Goal: Task Accomplishment & Management: Complete application form

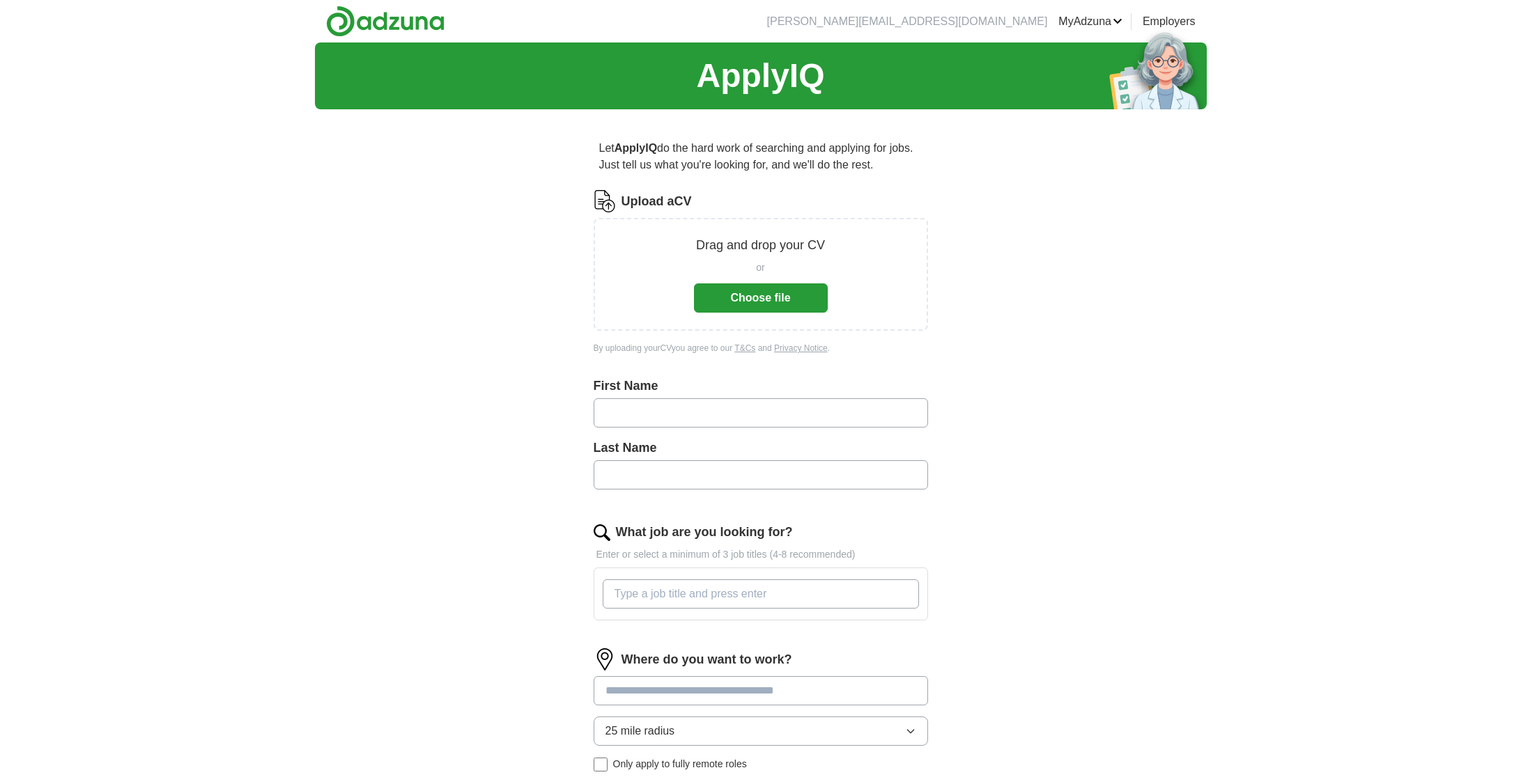
click at [746, 298] on button "Choose file" at bounding box center [761, 298] width 134 height 29
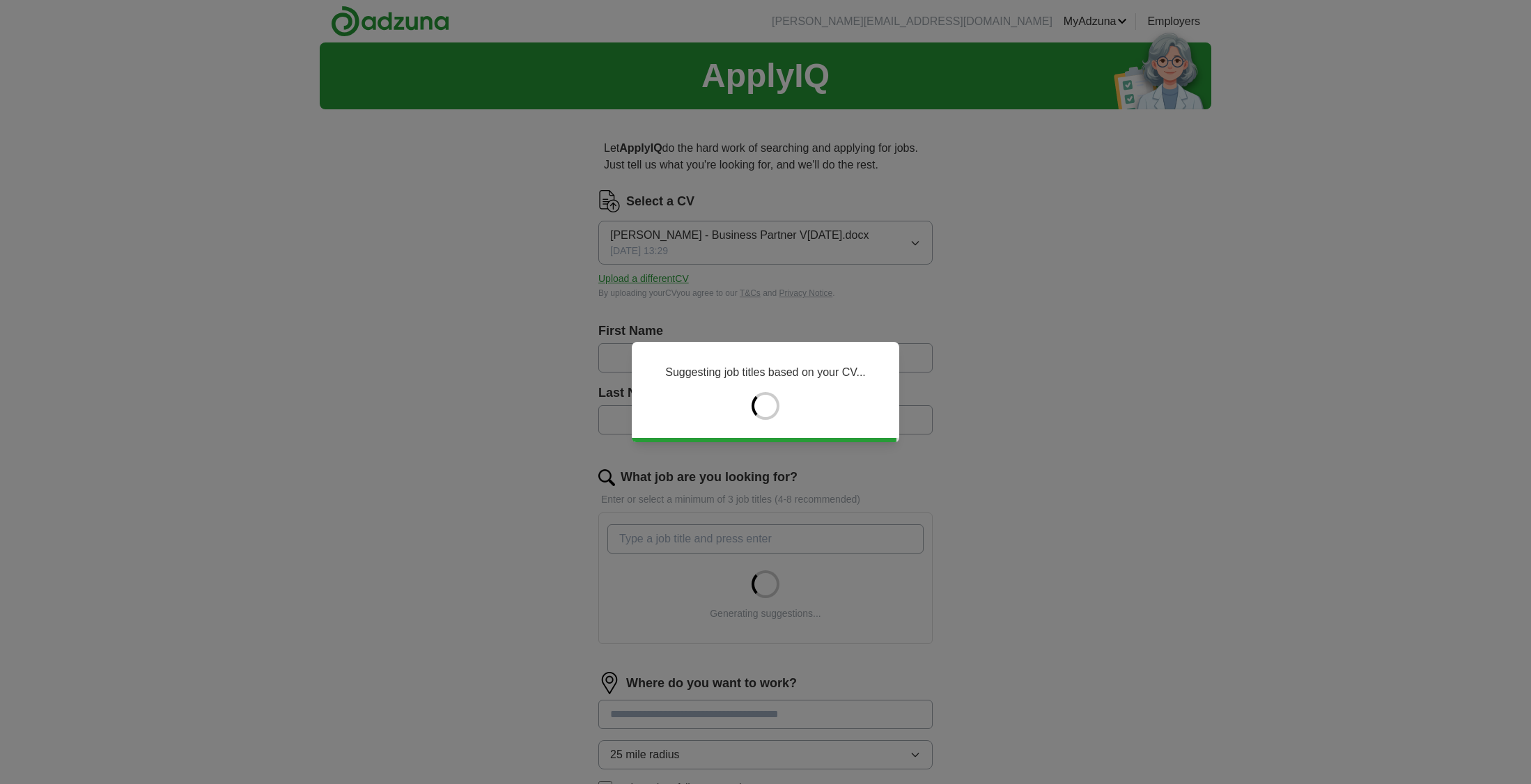
type input "****"
type input "******"
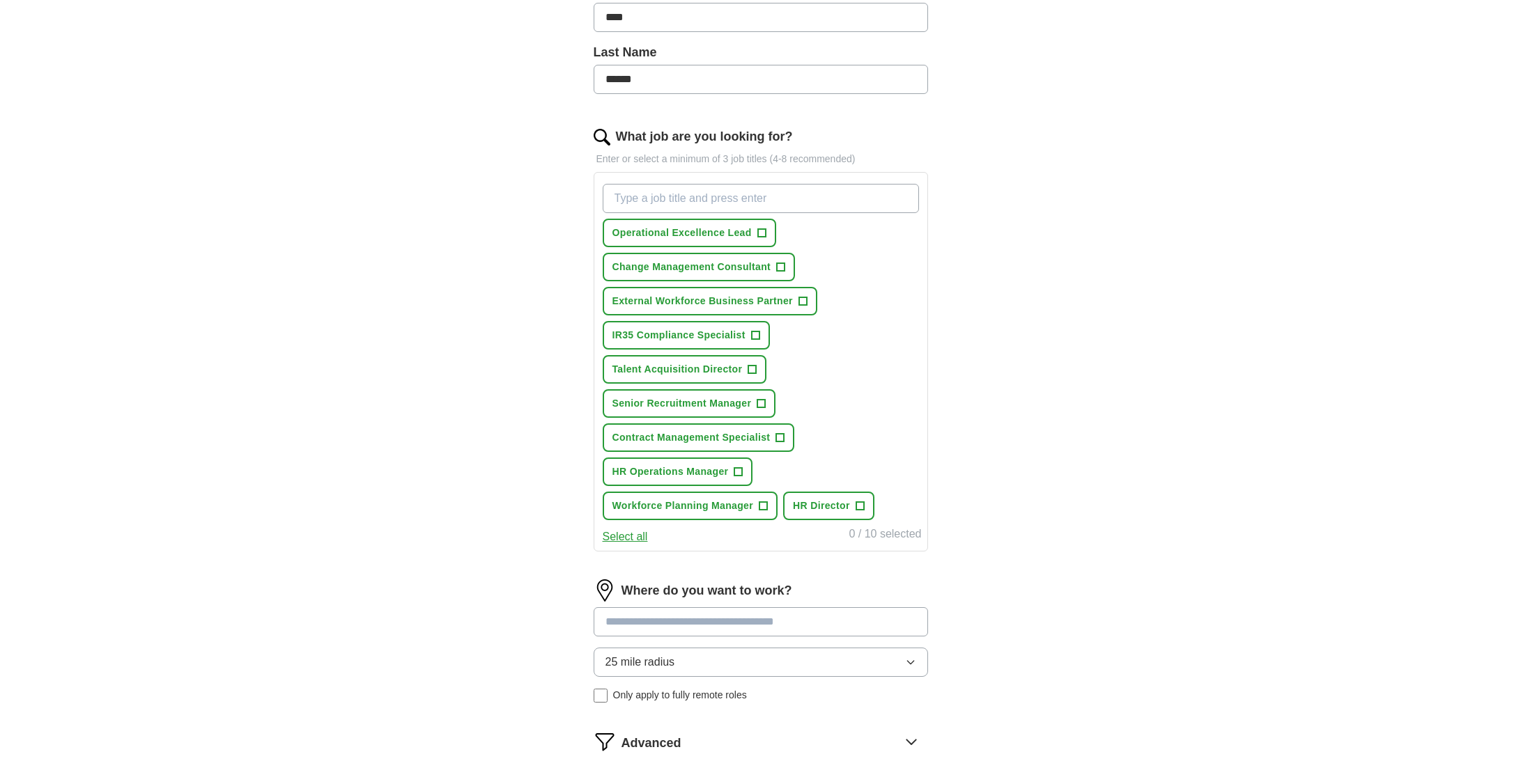
scroll to position [348, 0]
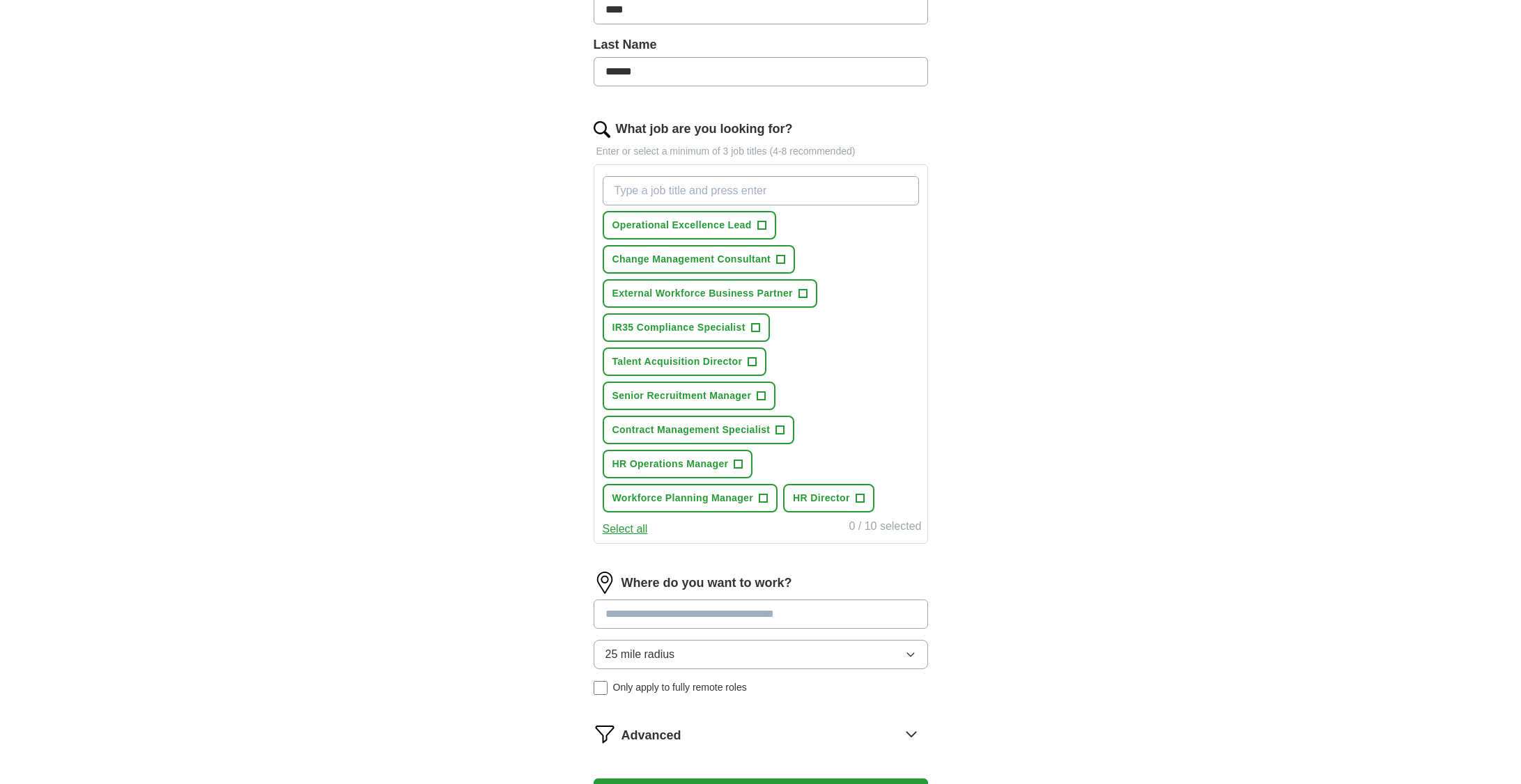
click at [836, 193] on input "What job are you looking for?" at bounding box center [760, 190] width 316 height 29
type input "HR Business Process"
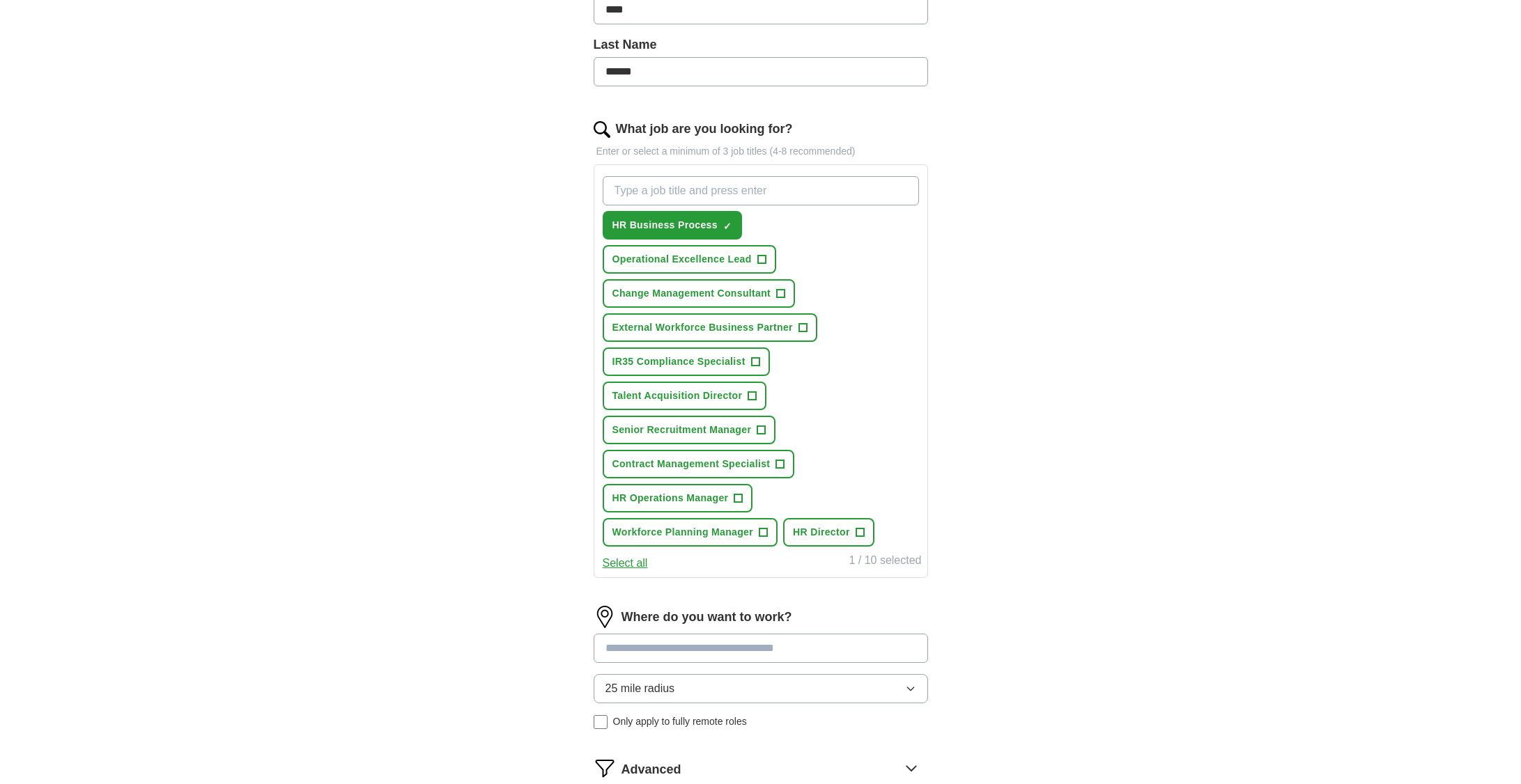
click at [630, 187] on input "What job are you looking for?" at bounding box center [760, 190] width 316 height 29
type input "H"
type input "Vetting Service Management"
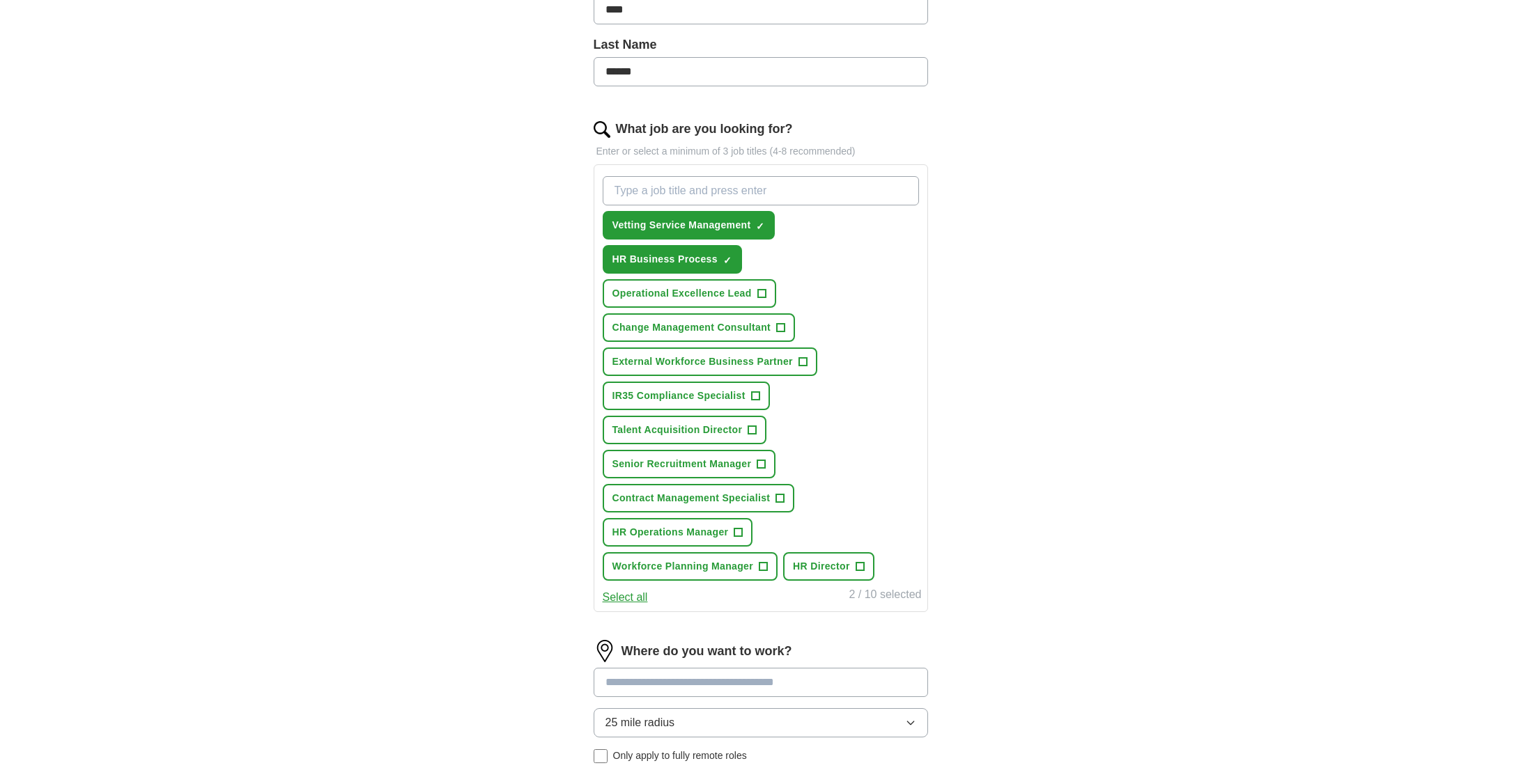
click at [786, 188] on input "What job are you looking for?" at bounding box center [760, 190] width 316 height 29
type input "Operational IR35 Compliance"
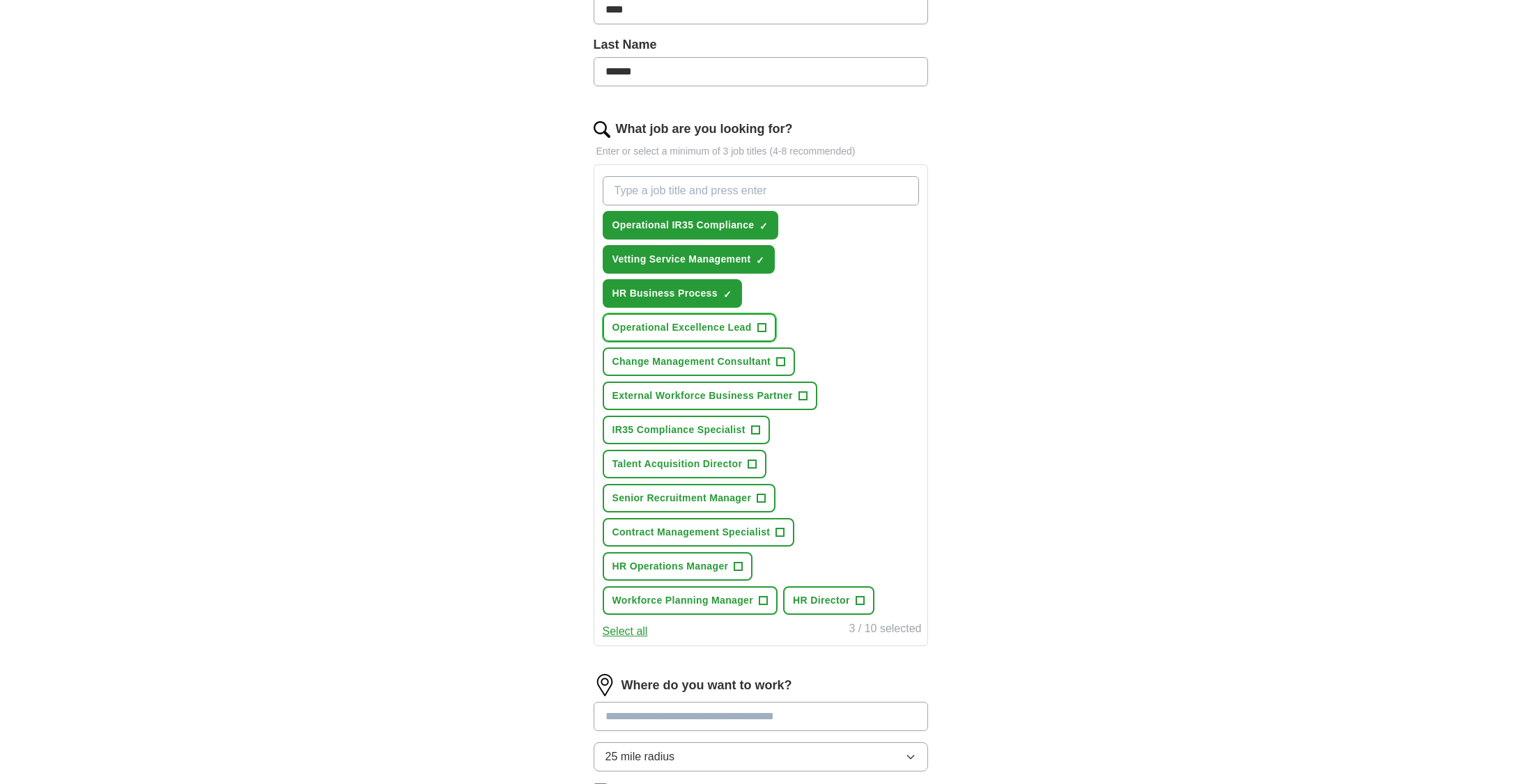
click at [739, 331] on span "Operational Excellence Lead" at bounding box center [682, 327] width 139 height 14
click at [0, 0] on span "×" at bounding box center [0, 0] width 0 height 0
click at [750, 326] on span "Operational Excellence Lead" at bounding box center [682, 327] width 139 height 14
click at [0, 0] on span "×" at bounding box center [0, 0] width 0 height 0
click at [753, 325] on button "Operational Excellence Lead +" at bounding box center [689, 328] width 174 height 29
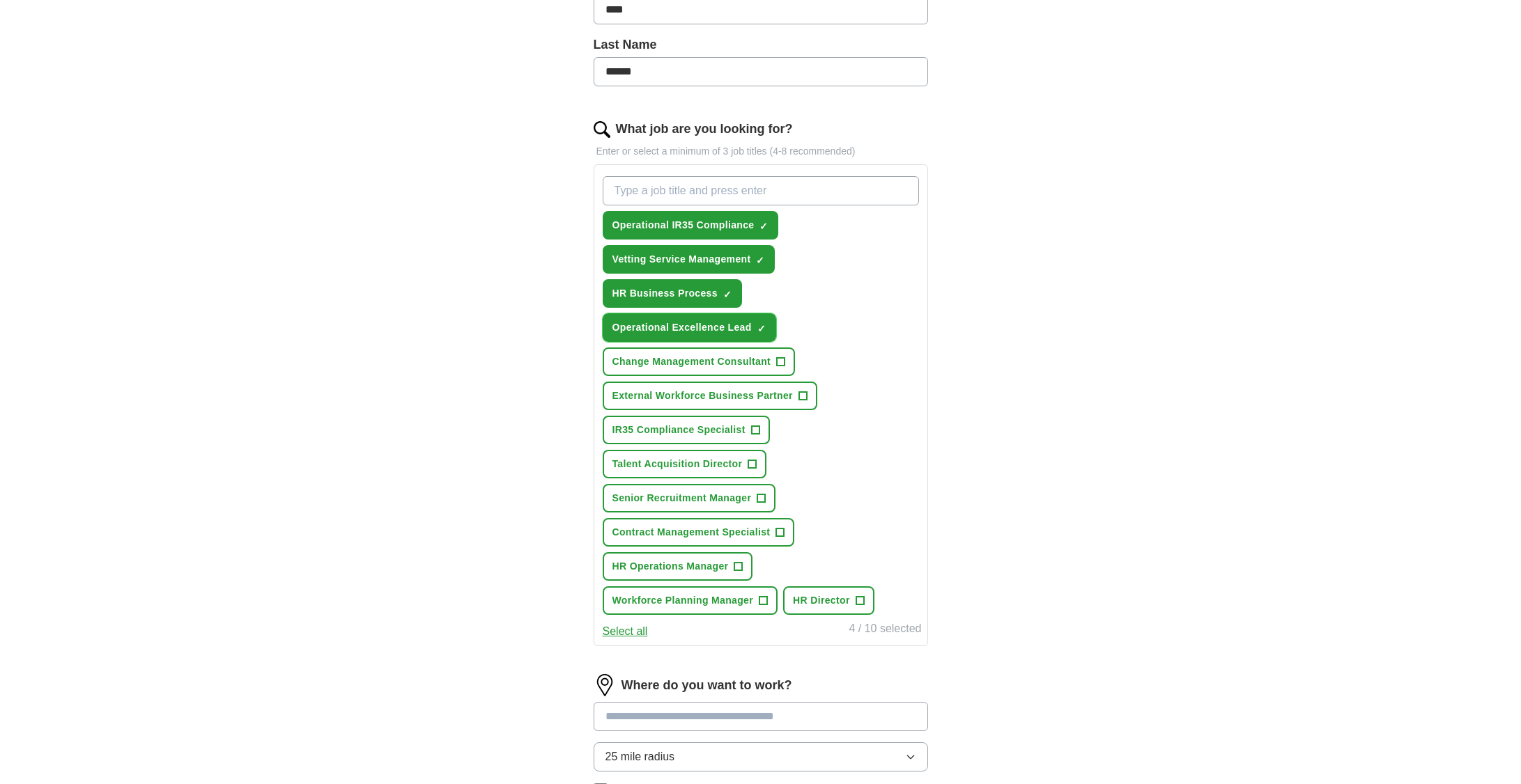
drag, startPoint x: 741, startPoint y: 327, endPoint x: 733, endPoint y: 327, distance: 8.0
click at [733, 327] on span "Operational Excellence Lead" at bounding box center [682, 327] width 139 height 14
click at [0, 0] on span "×" at bounding box center [0, 0] width 0 height 0
click at [735, 561] on span "+" at bounding box center [738, 566] width 8 height 11
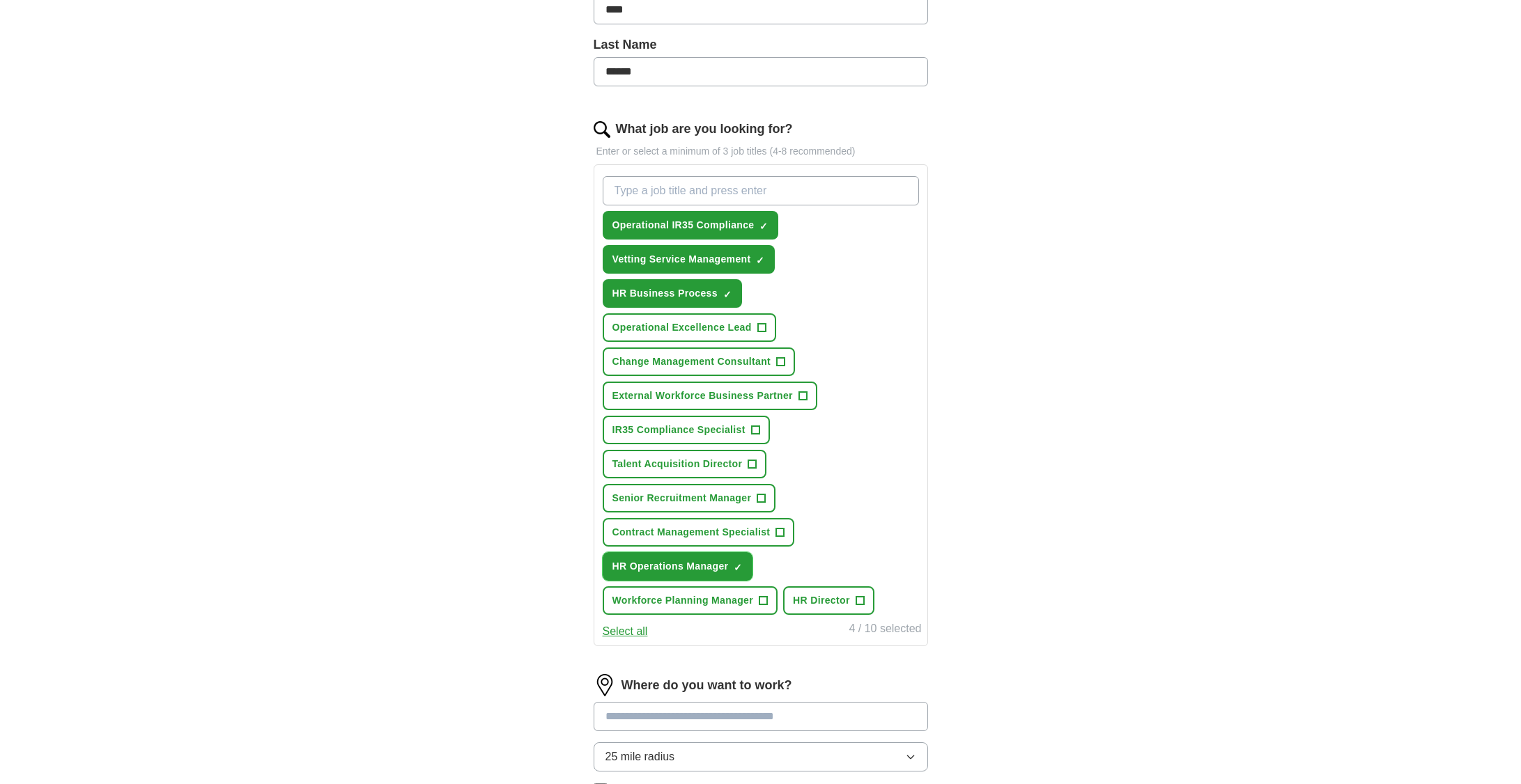
click at [702, 566] on span "HR Operations Manager" at bounding box center [670, 566] width 117 height 14
click at [692, 601] on span "Workforce Planning Manager" at bounding box center [683, 600] width 142 height 14
click at [692, 492] on span "Senior Recruitment Manager" at bounding box center [682, 498] width 139 height 14
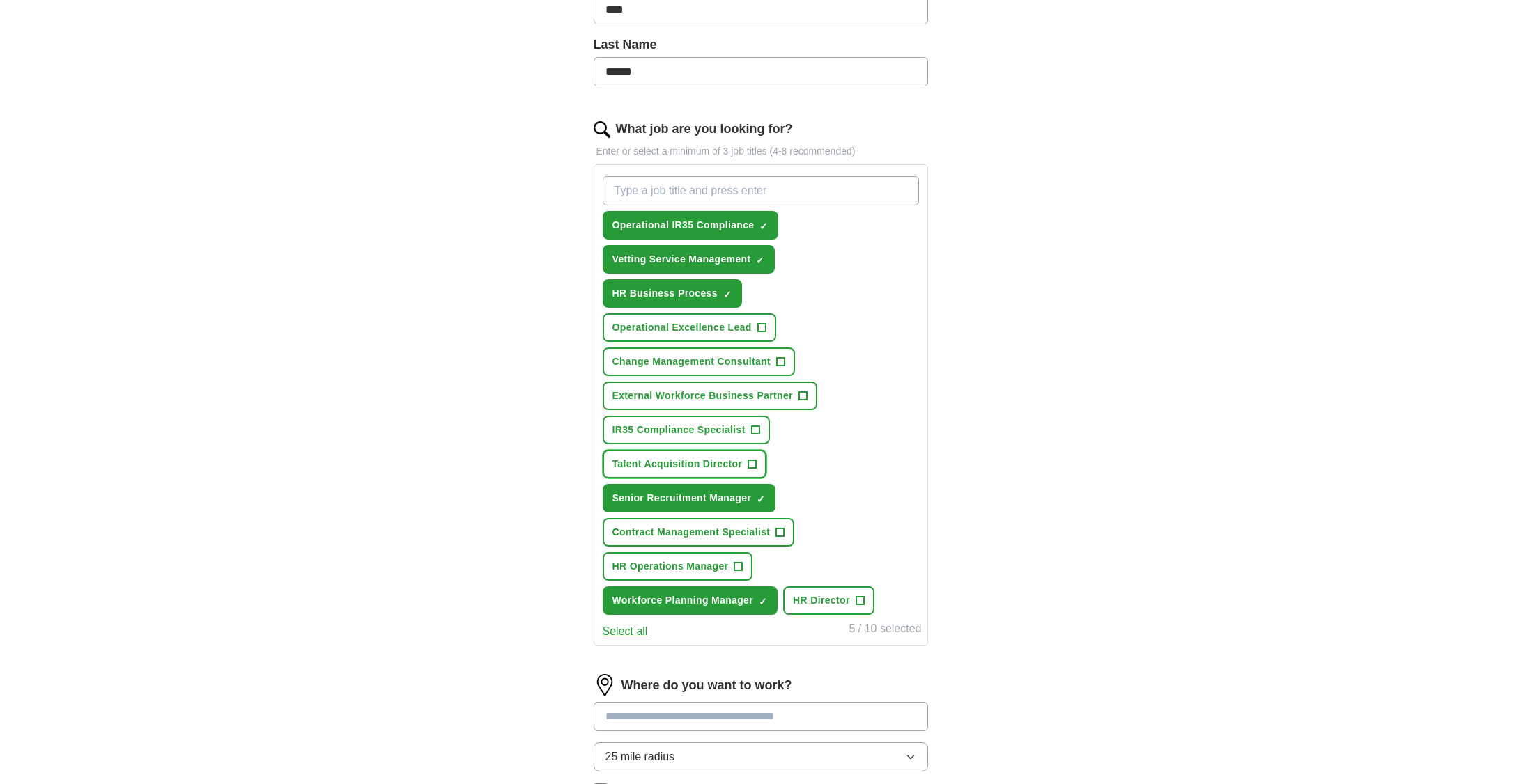
click at [699, 462] on span "Talent Acquisition Director" at bounding box center [677, 464] width 130 height 14
click at [700, 427] on span "IR35 Compliance Specialist" at bounding box center [679, 429] width 133 height 14
click at [723, 388] on button "External Workforce Business Partner +" at bounding box center [710, 396] width 215 height 29
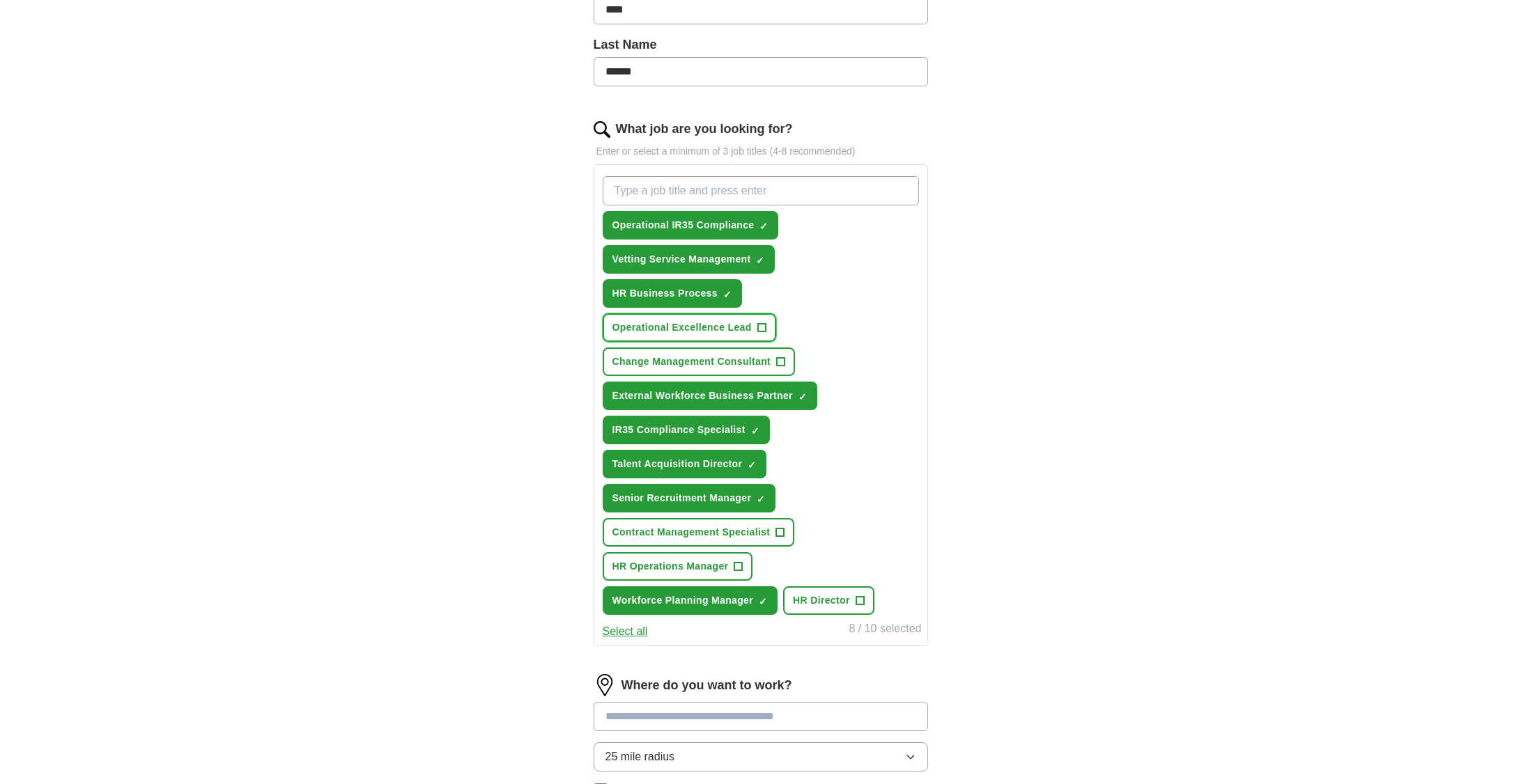
click at [679, 319] on button "Operational Excellence Lead +" at bounding box center [689, 328] width 174 height 29
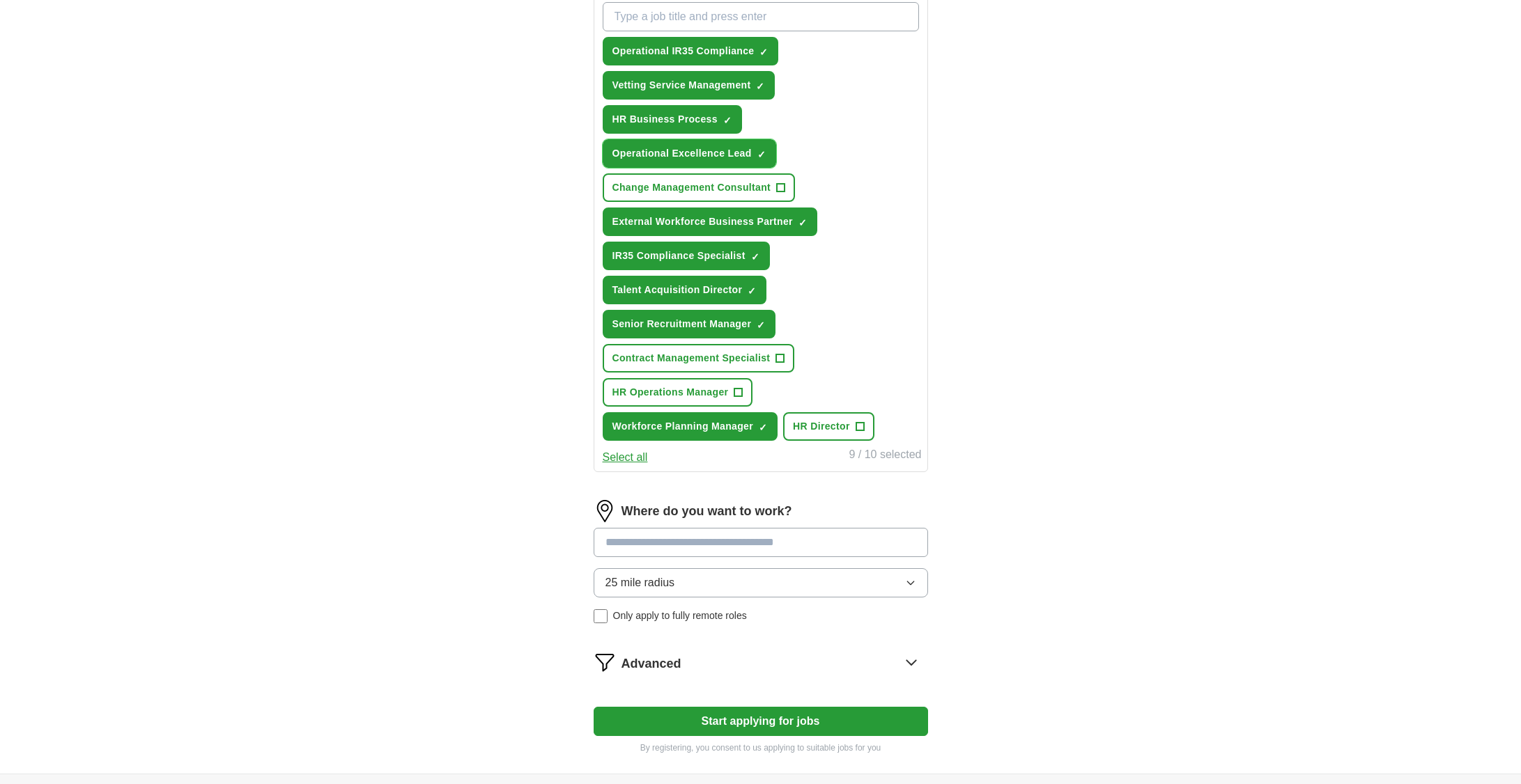
scroll to position [557, 0]
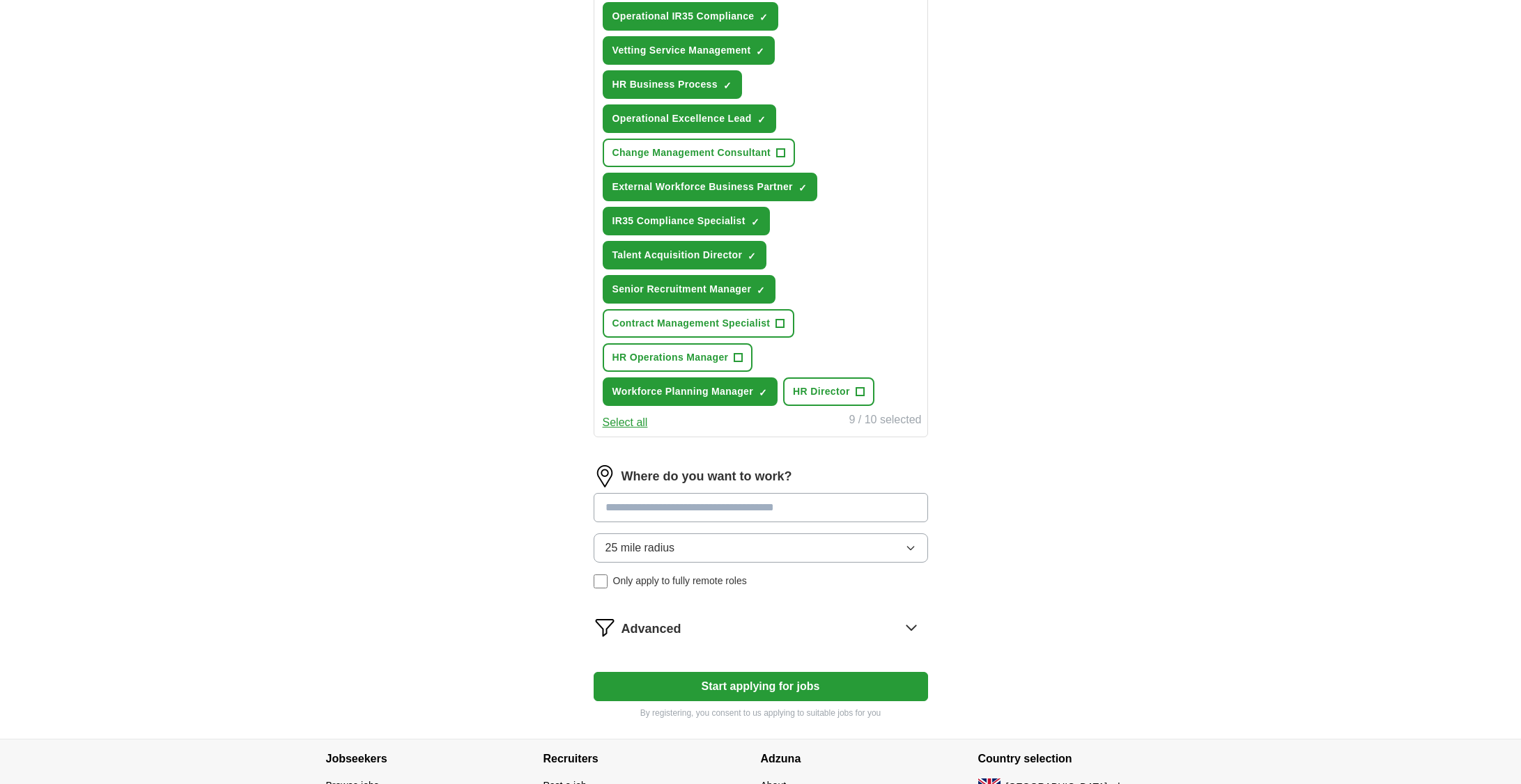
click at [751, 503] on input at bounding box center [760, 508] width 334 height 29
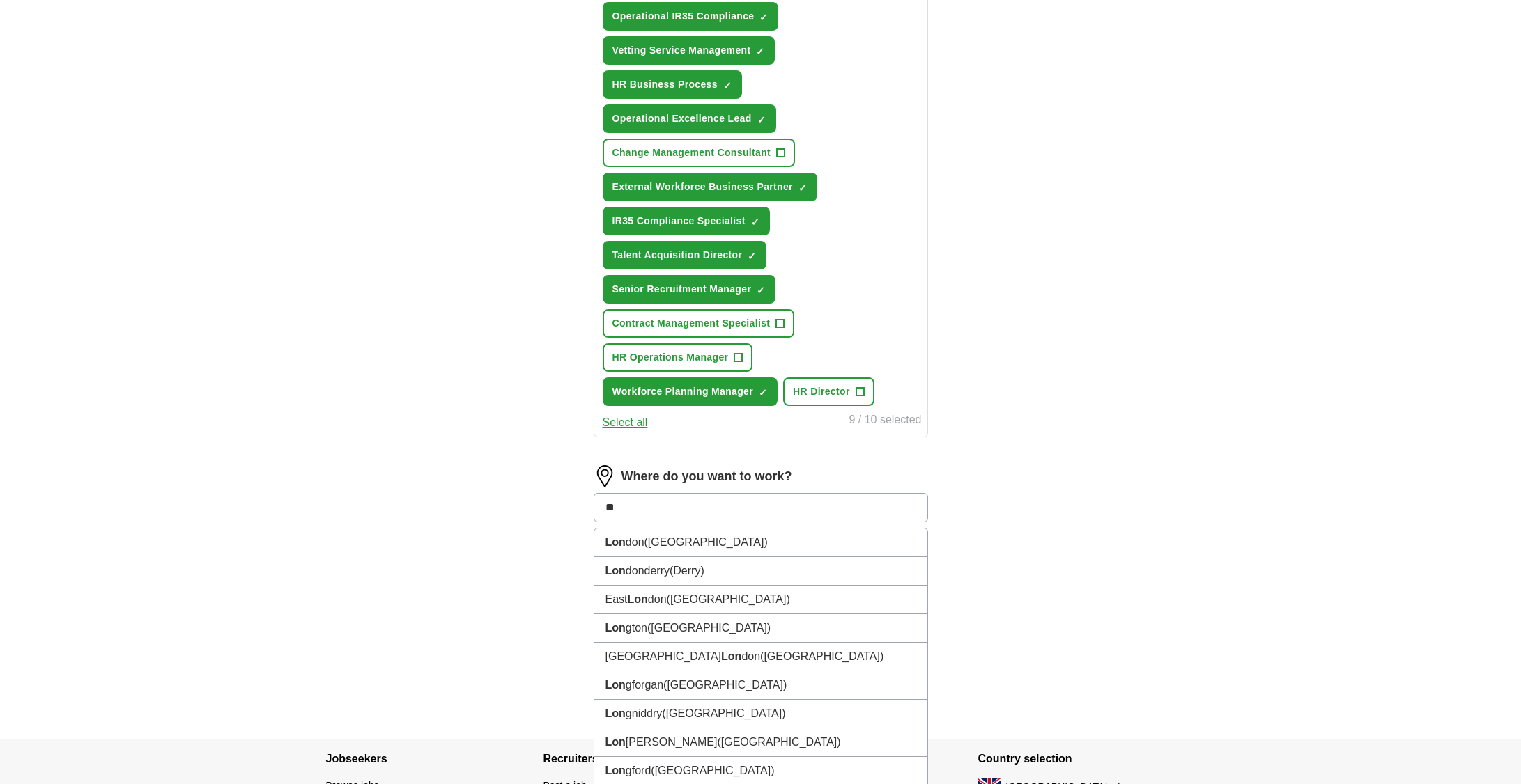
type input "*"
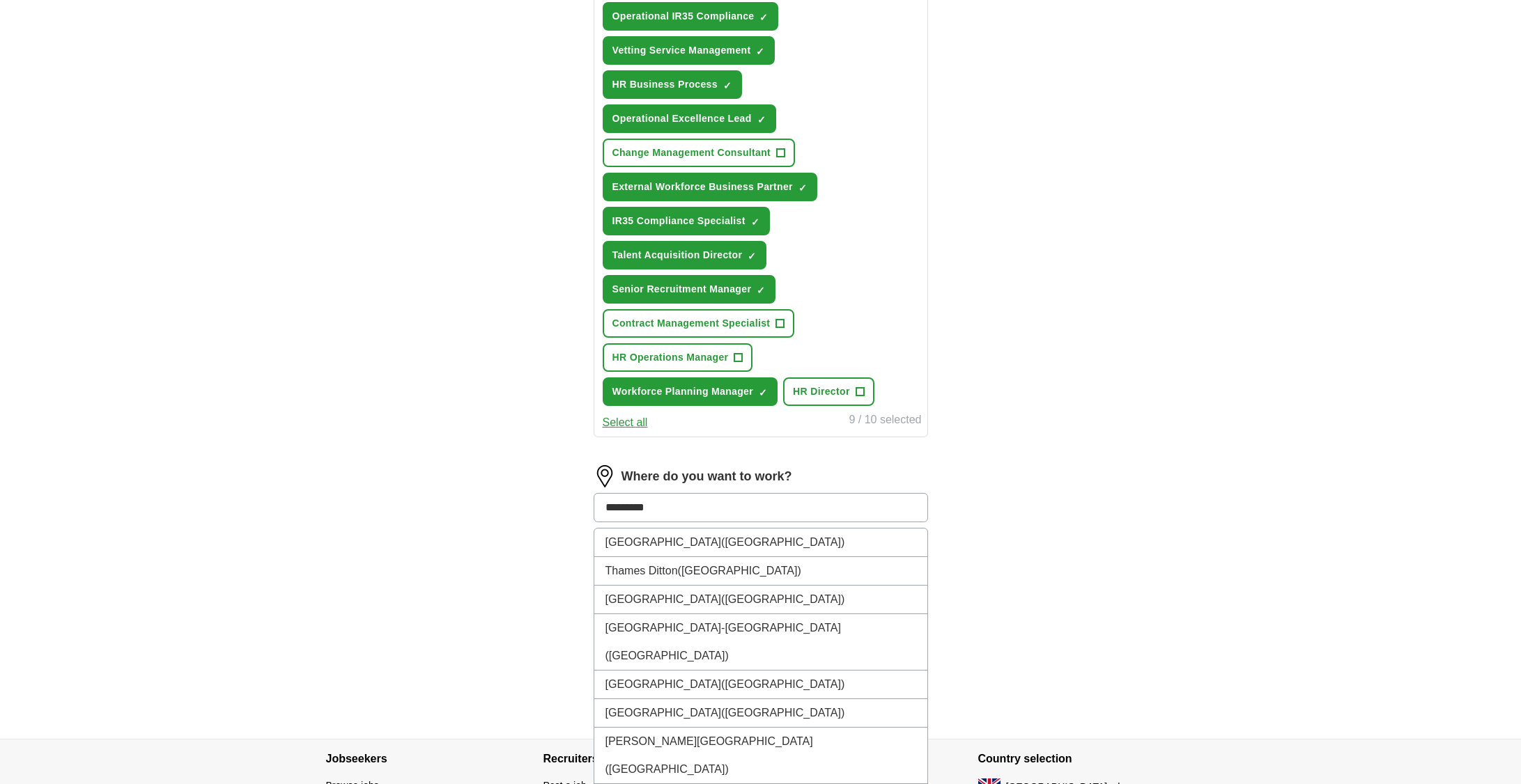
type input "******"
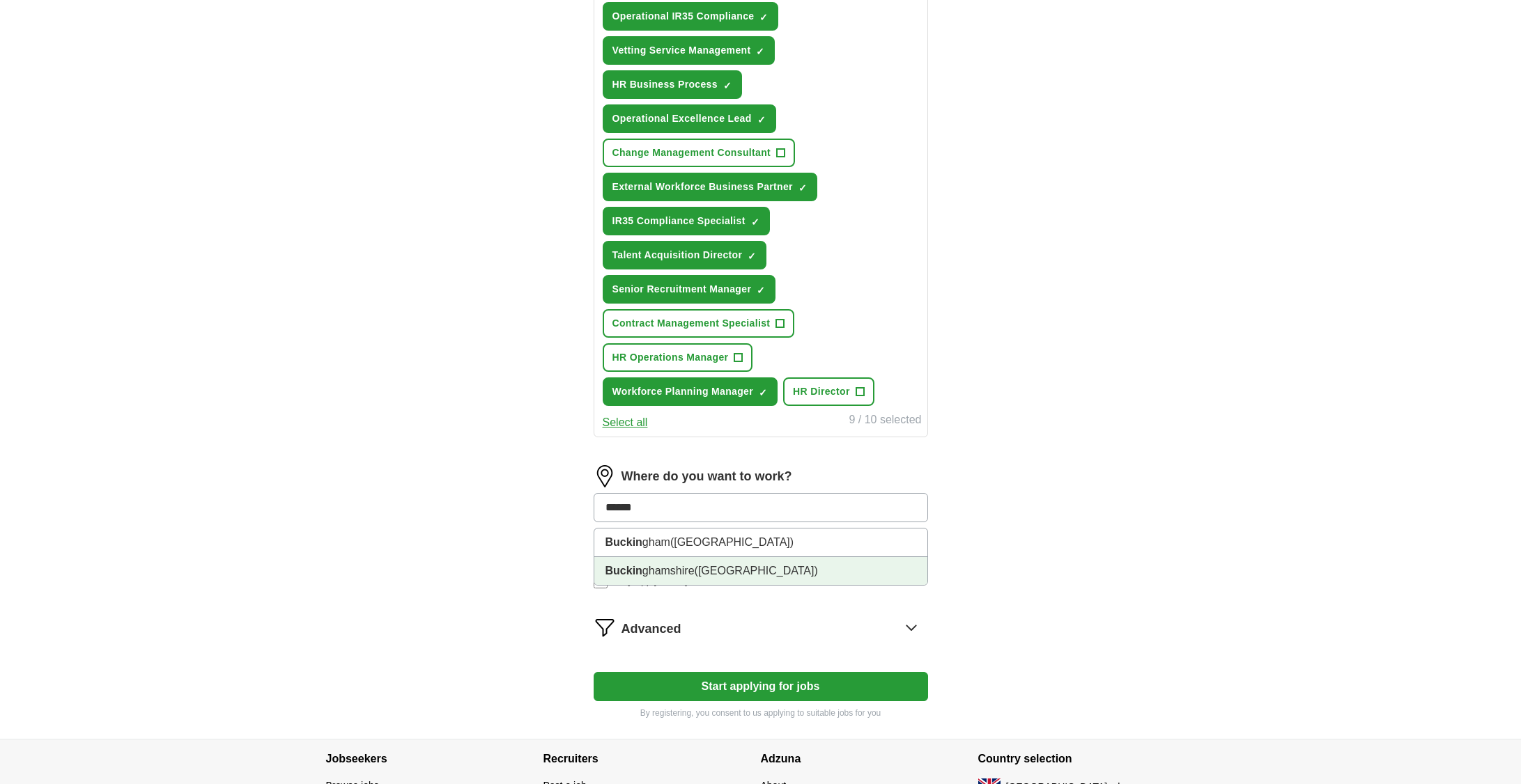
click at [756, 574] on span "([GEOGRAPHIC_DATA])" at bounding box center [756, 571] width 123 height 12
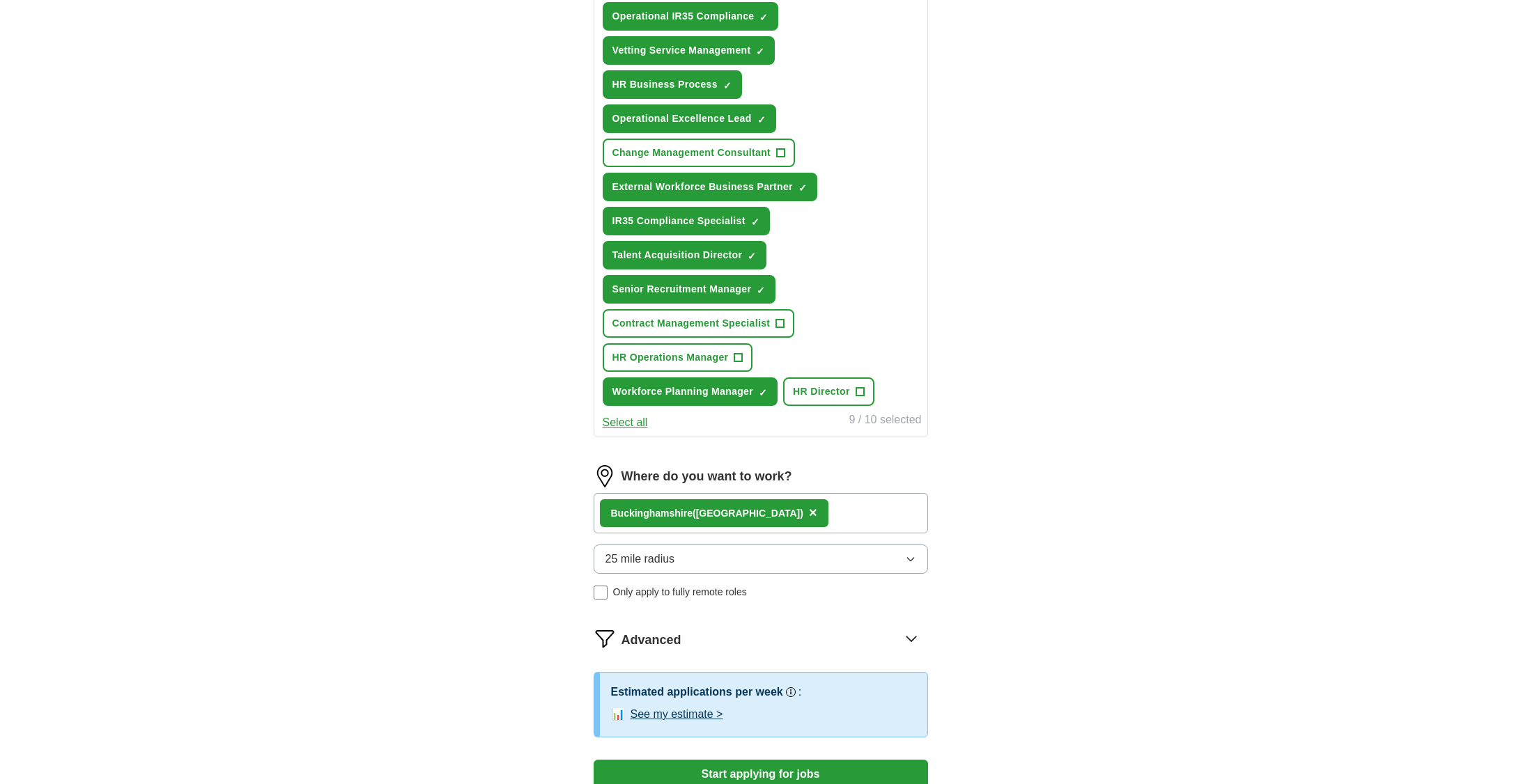
click at [861, 516] on div "Buckin ghamshire ([GEOGRAPHIC_DATA]) ×" at bounding box center [760, 513] width 334 height 40
click at [809, 512] on span "×" at bounding box center [813, 512] width 8 height 15
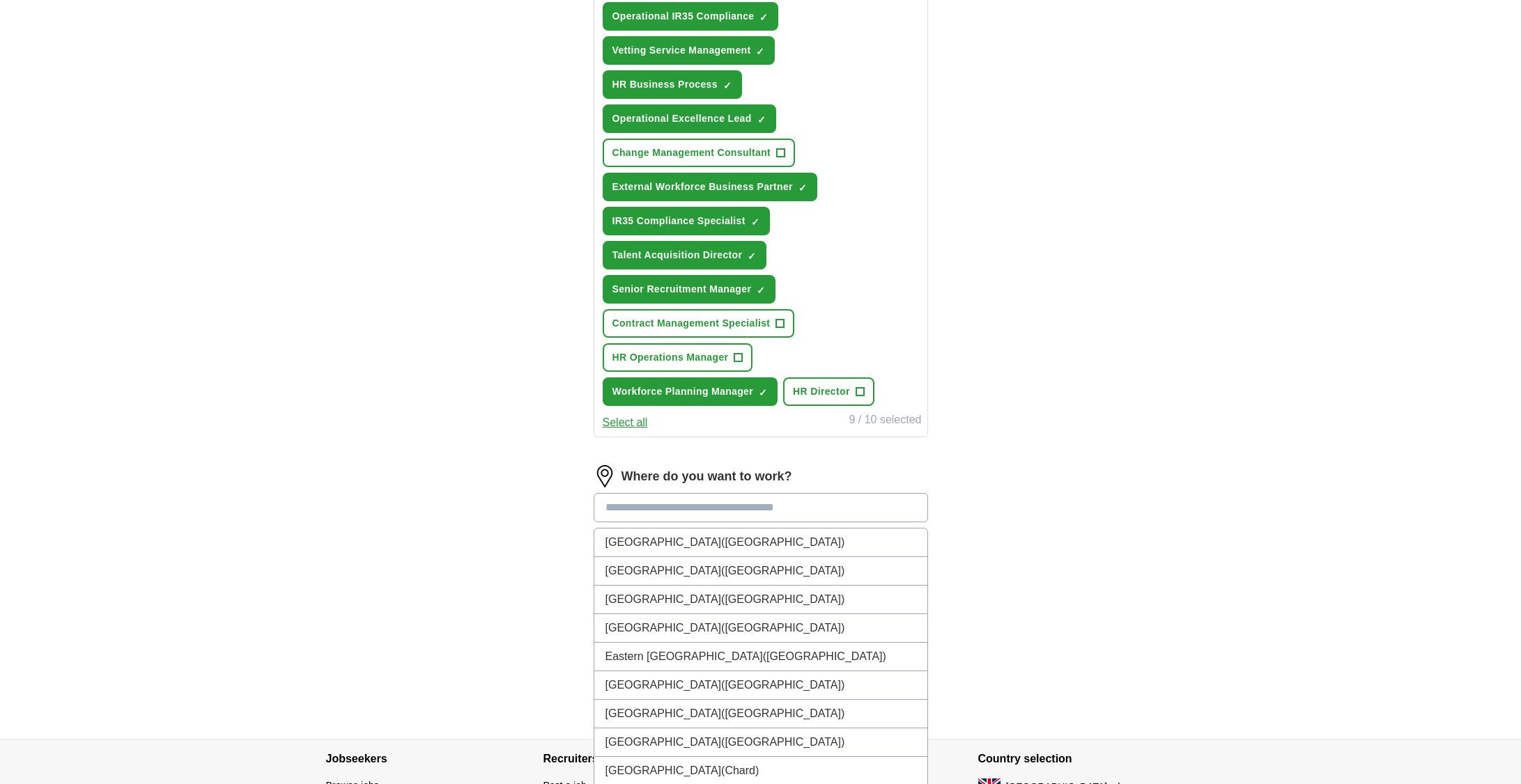
click at [807, 512] on input at bounding box center [760, 508] width 334 height 29
type input "******"
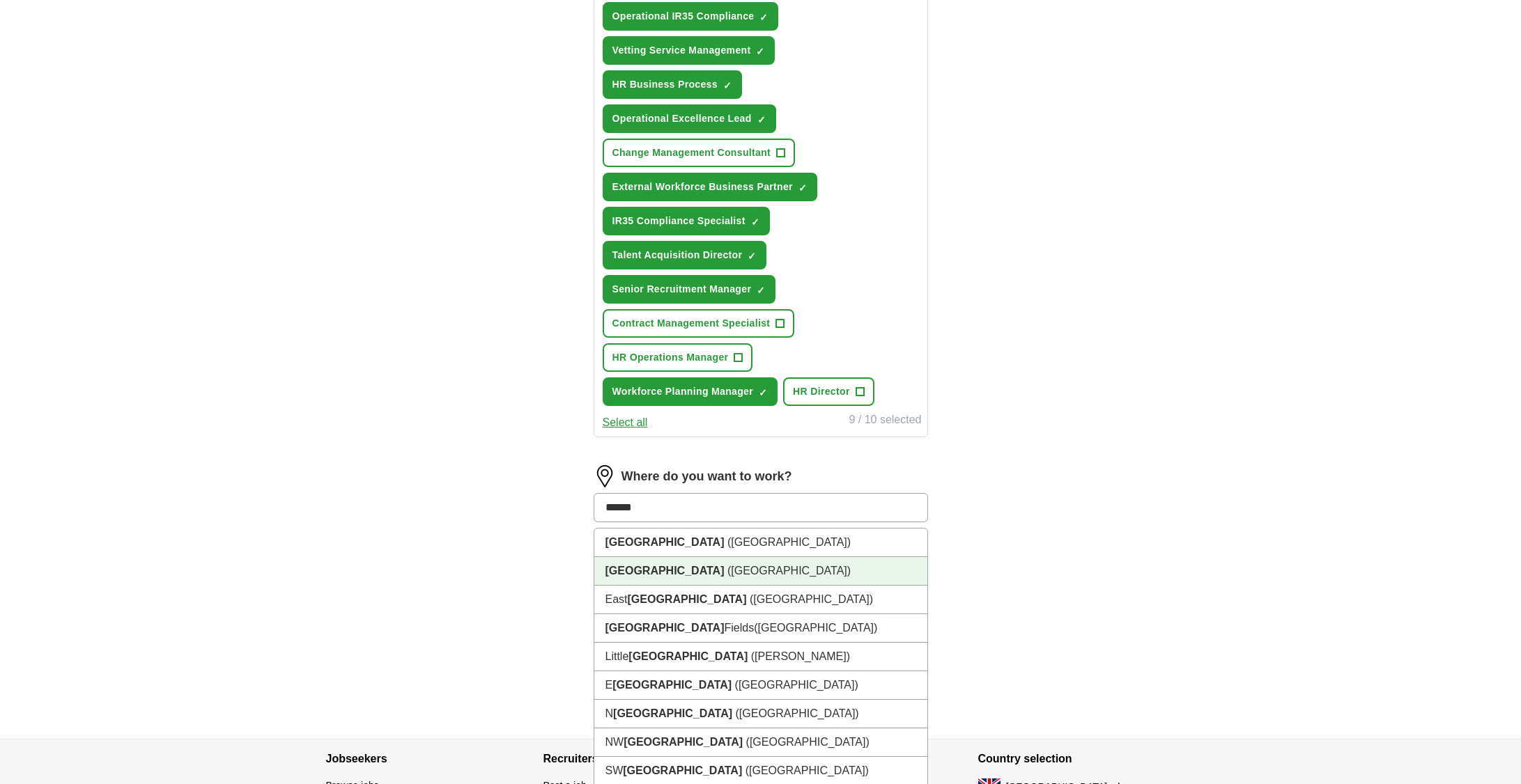
click at [727, 569] on span "([GEOGRAPHIC_DATA])" at bounding box center [789, 571] width 123 height 12
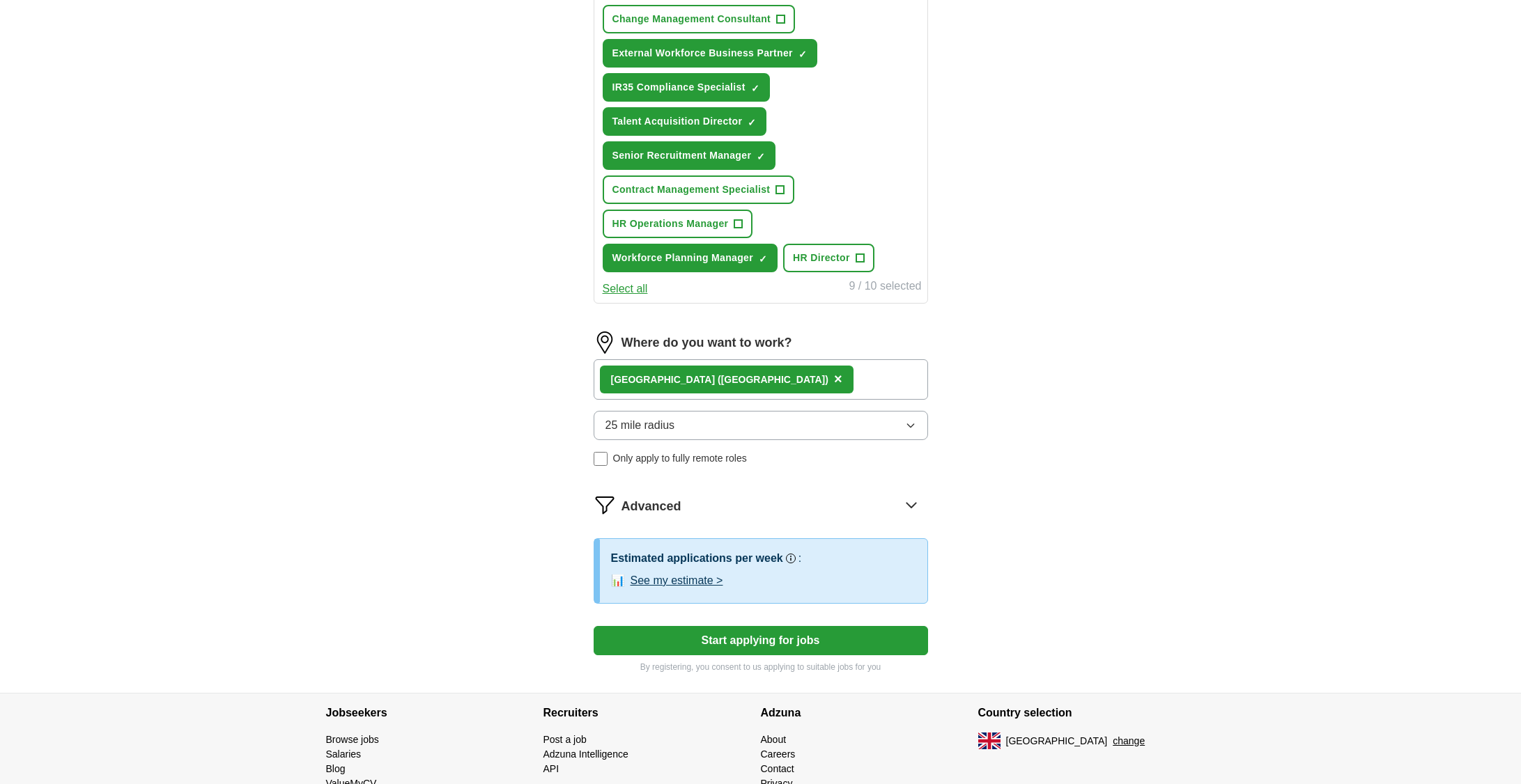
scroll to position [696, 0]
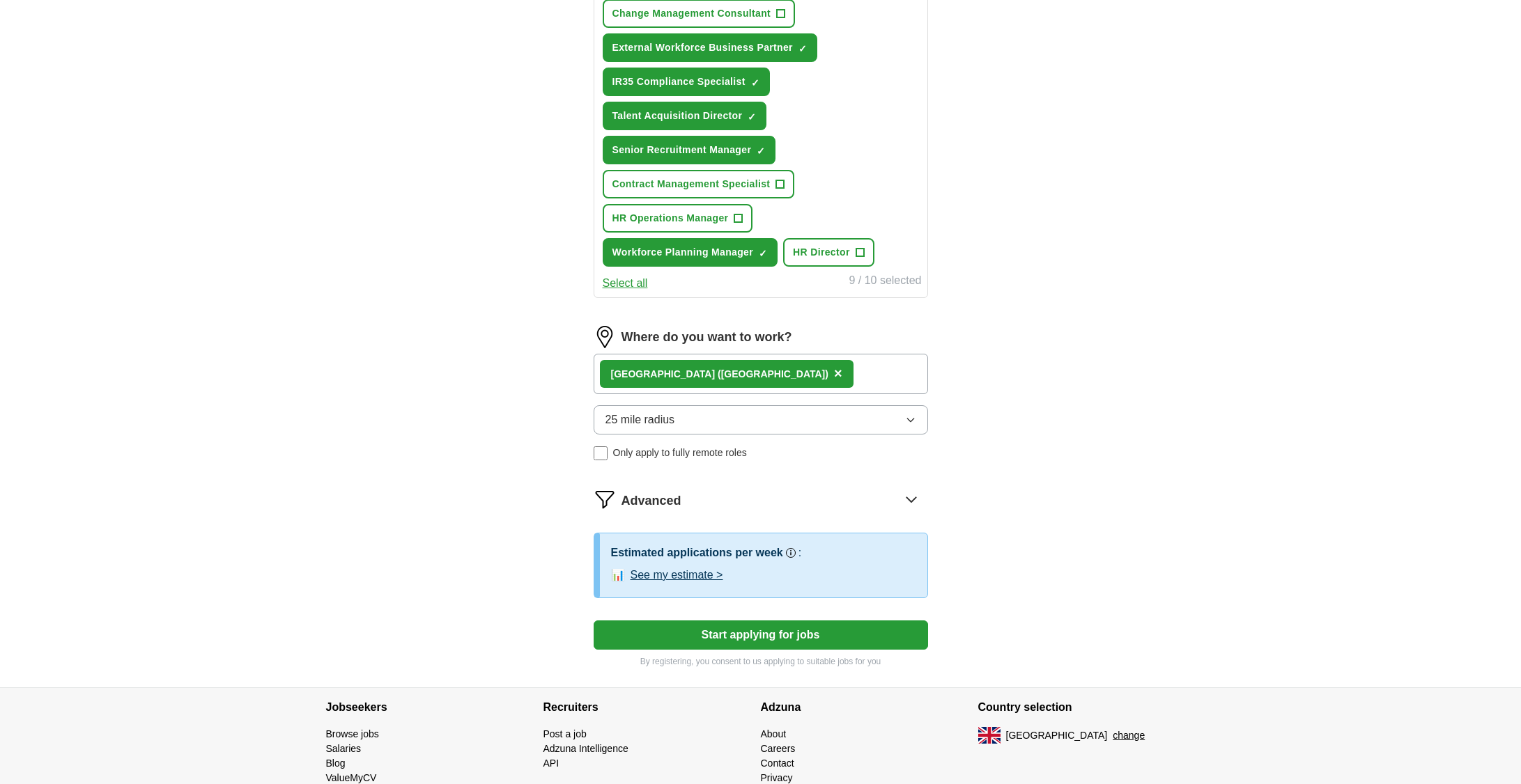
click at [910, 502] on icon at bounding box center [911, 499] width 9 height 5
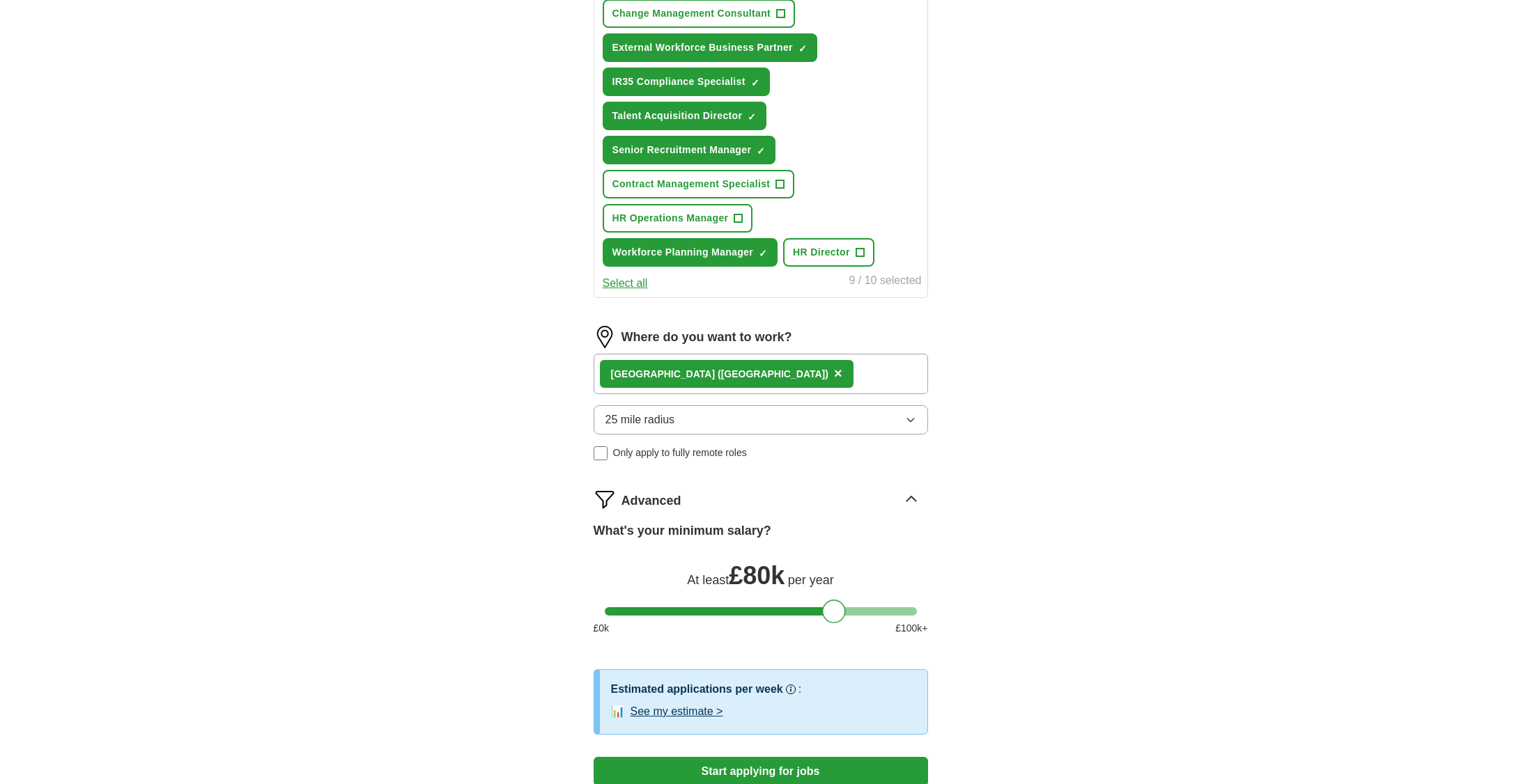
drag, startPoint x: 614, startPoint y: 613, endPoint x: 830, endPoint y: 609, distance: 216.0
click at [830, 609] on div at bounding box center [834, 611] width 24 height 24
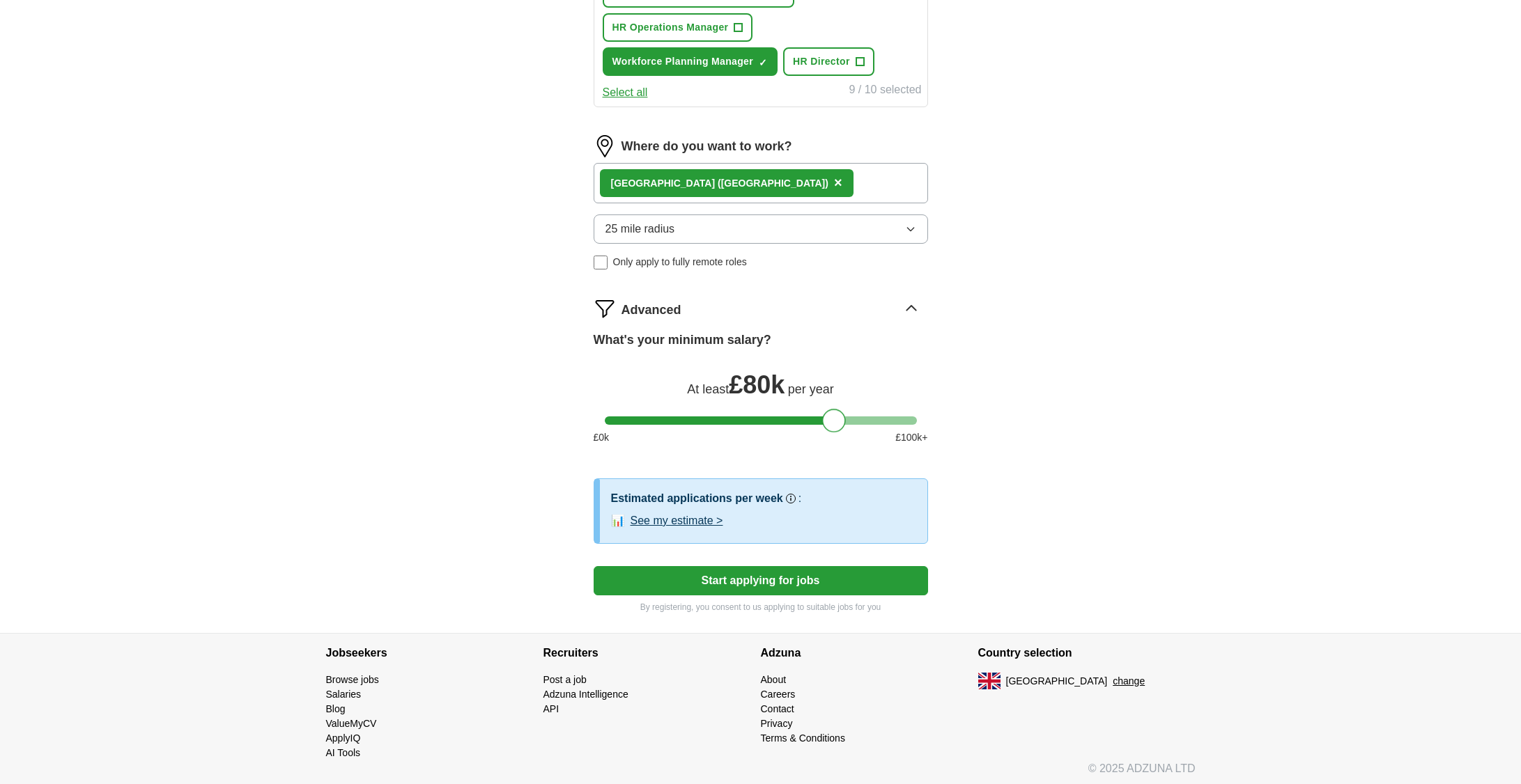
scroll to position [891, 0]
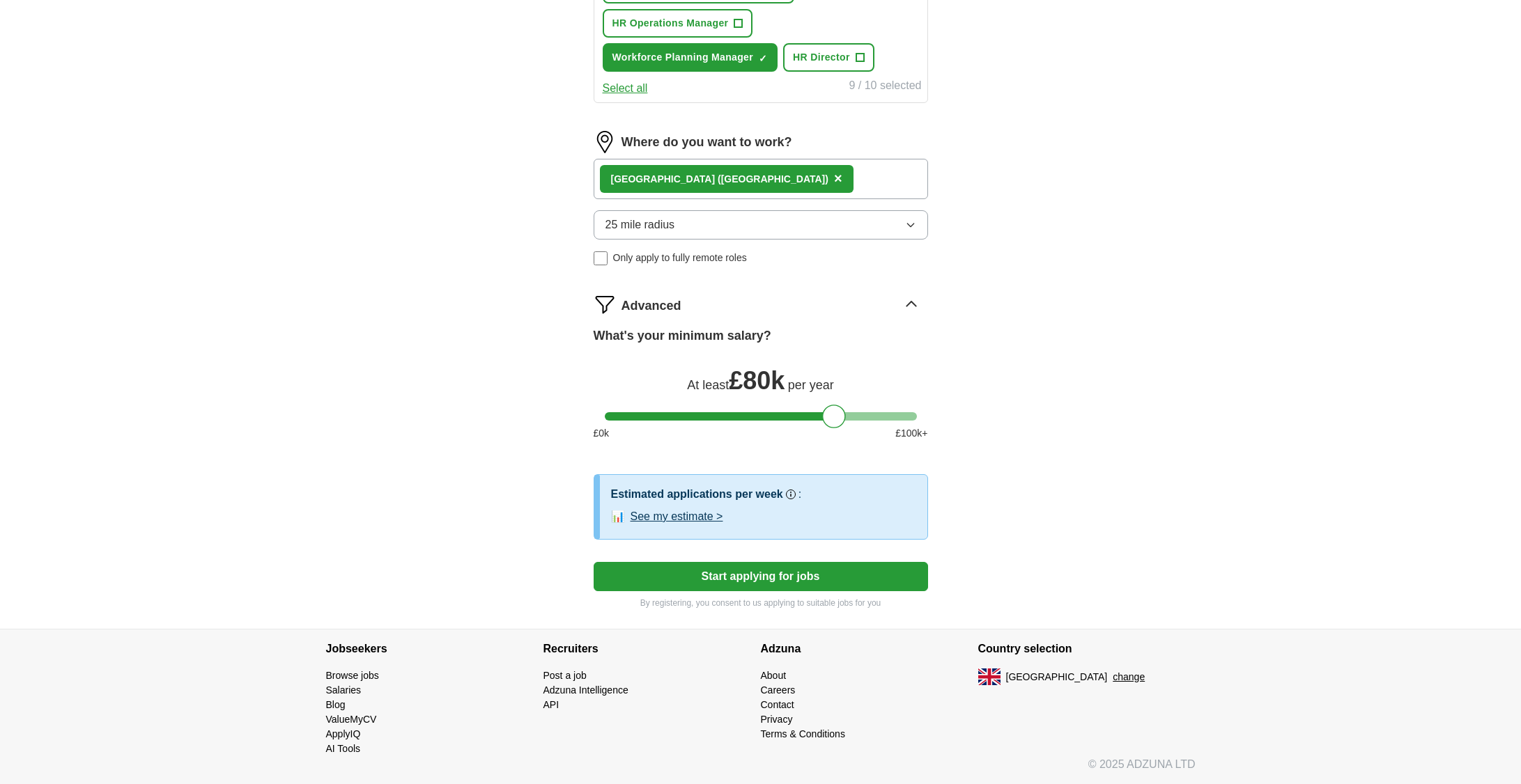
click at [828, 576] on button "Start applying for jobs" at bounding box center [760, 576] width 334 height 29
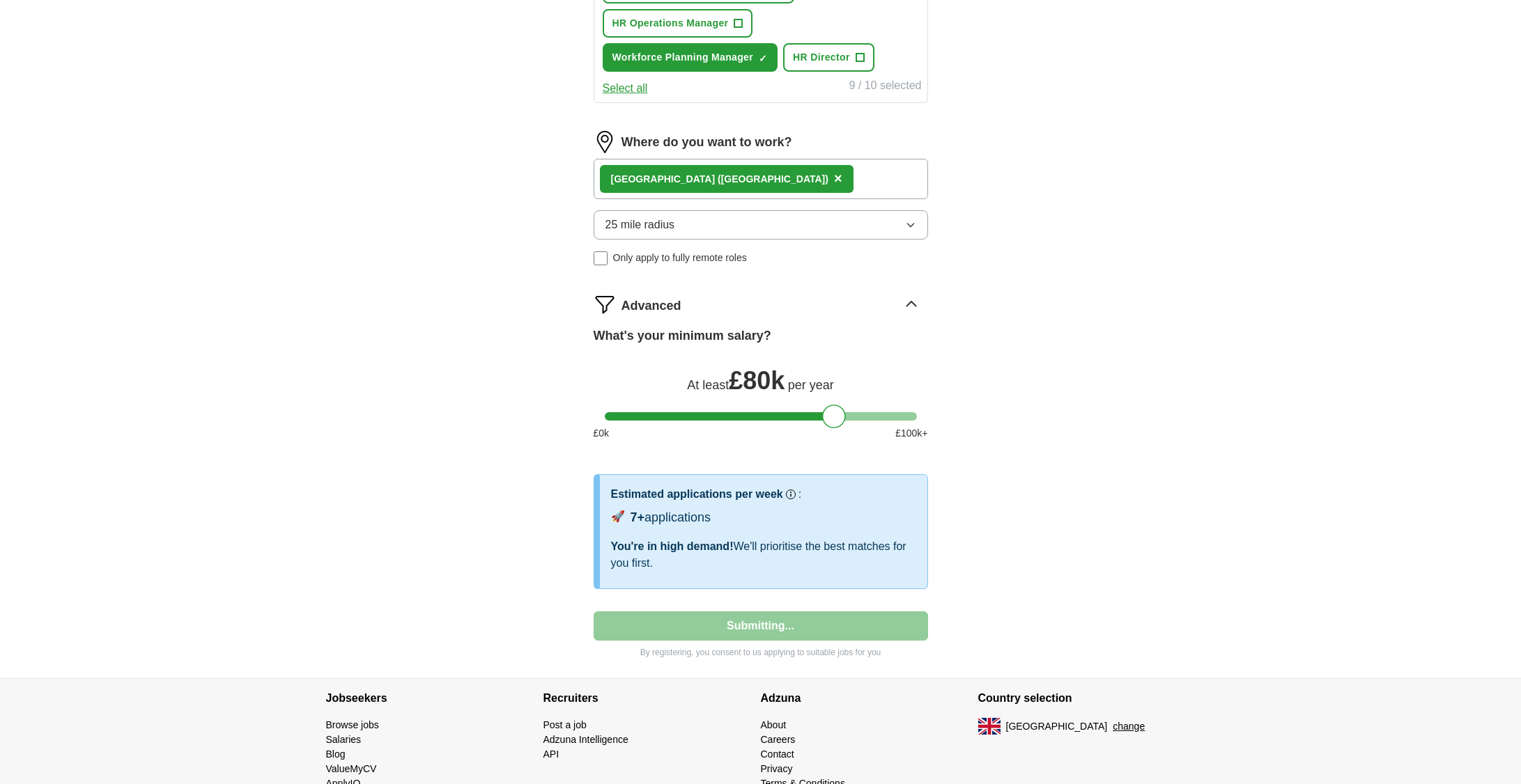
select select "**"
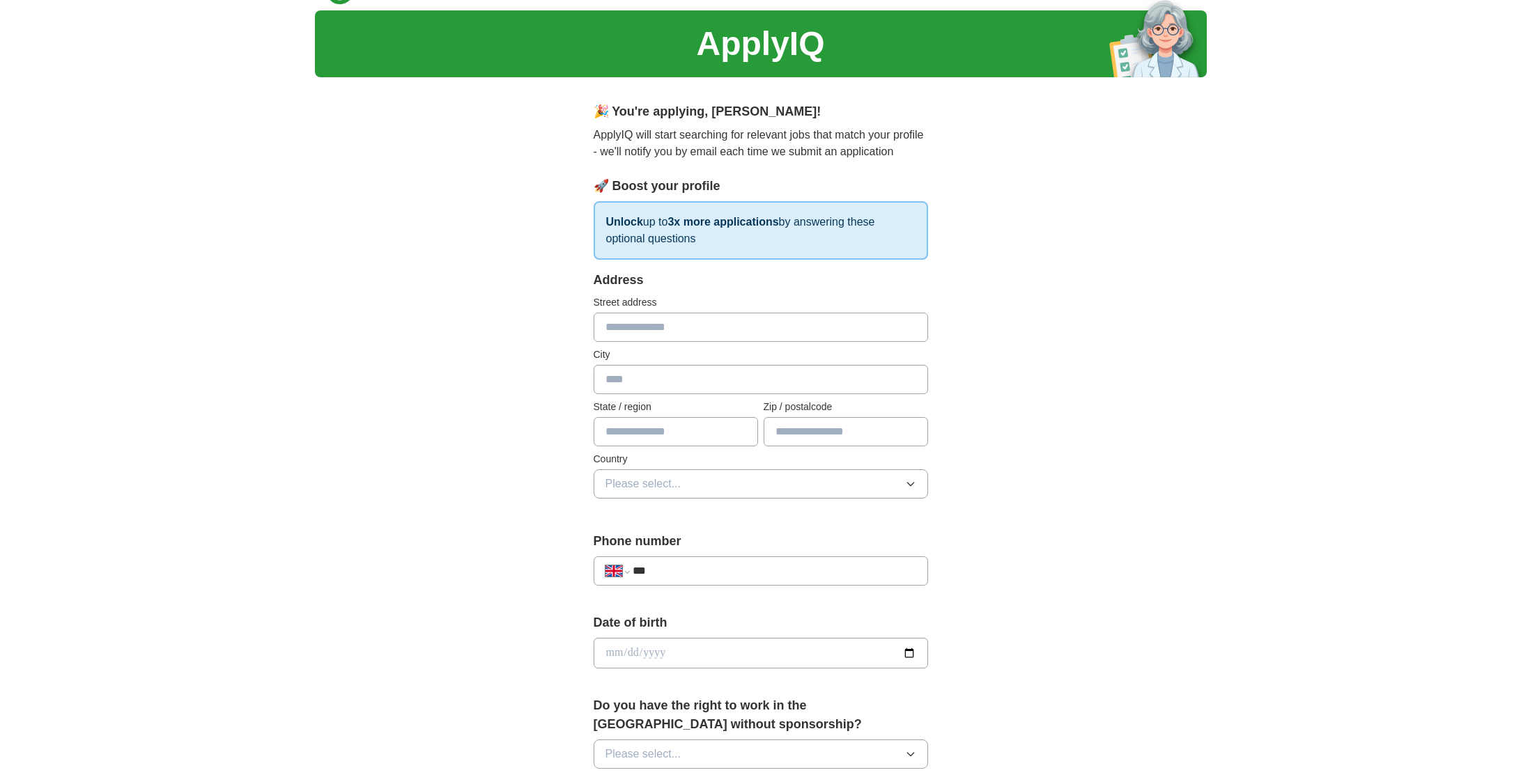
scroll to position [0, 0]
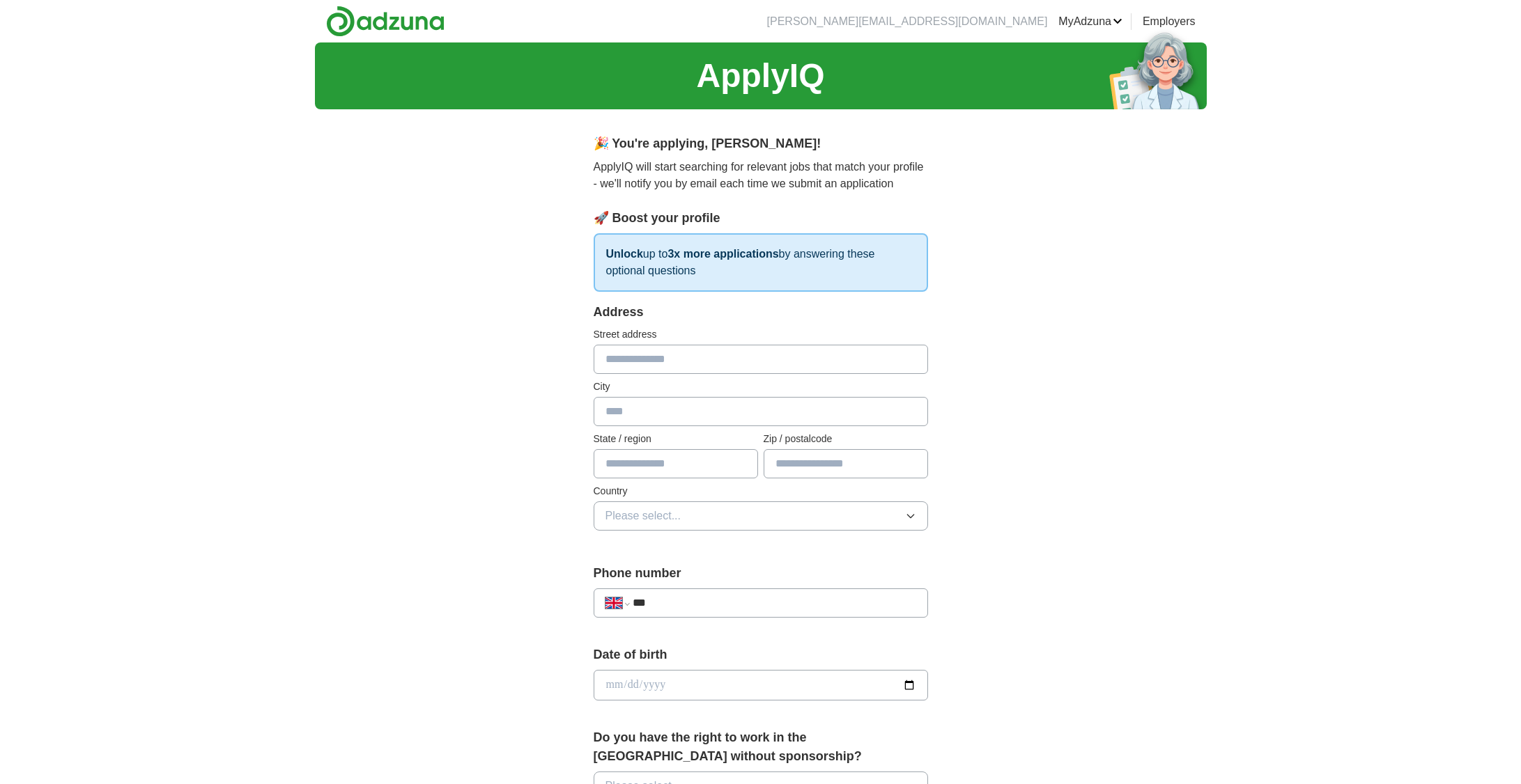
click at [829, 362] on input "text" at bounding box center [760, 359] width 334 height 29
type input "**********"
type input "*********"
type input "***"
type input "********"
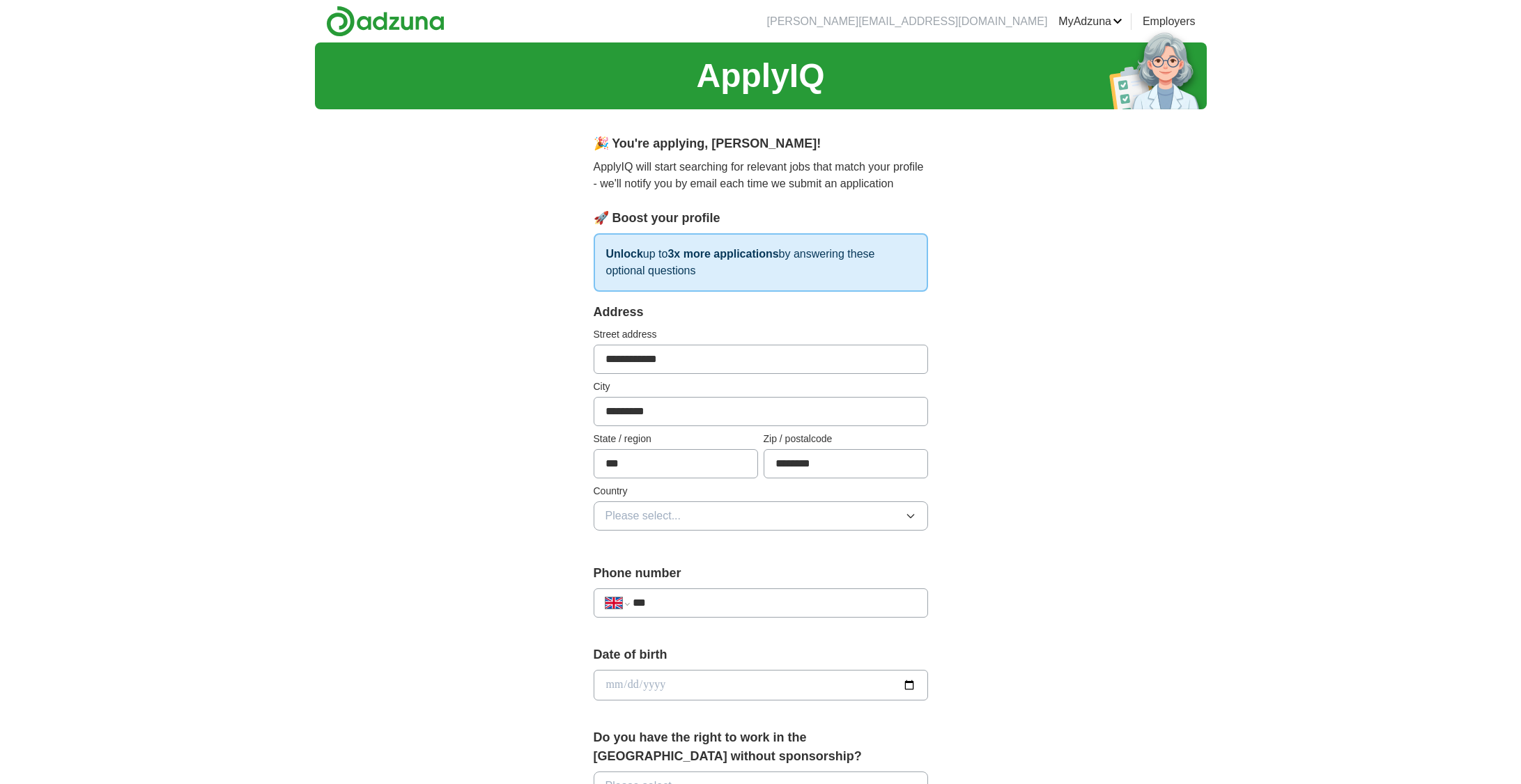
click at [824, 522] on button "Please select..." at bounding box center [760, 516] width 334 height 29
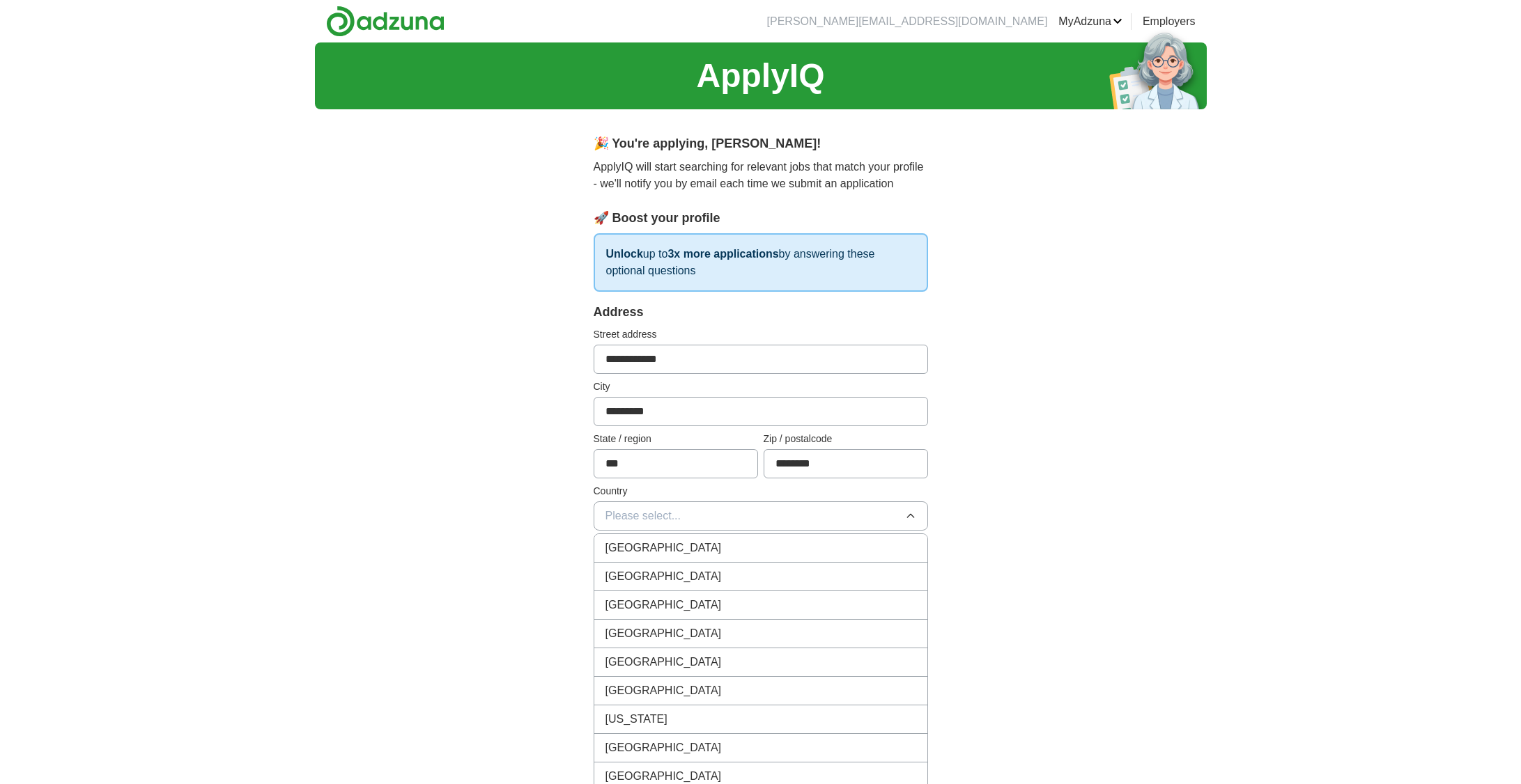
click at [818, 544] on div "[GEOGRAPHIC_DATA]" at bounding box center [761, 548] width 311 height 17
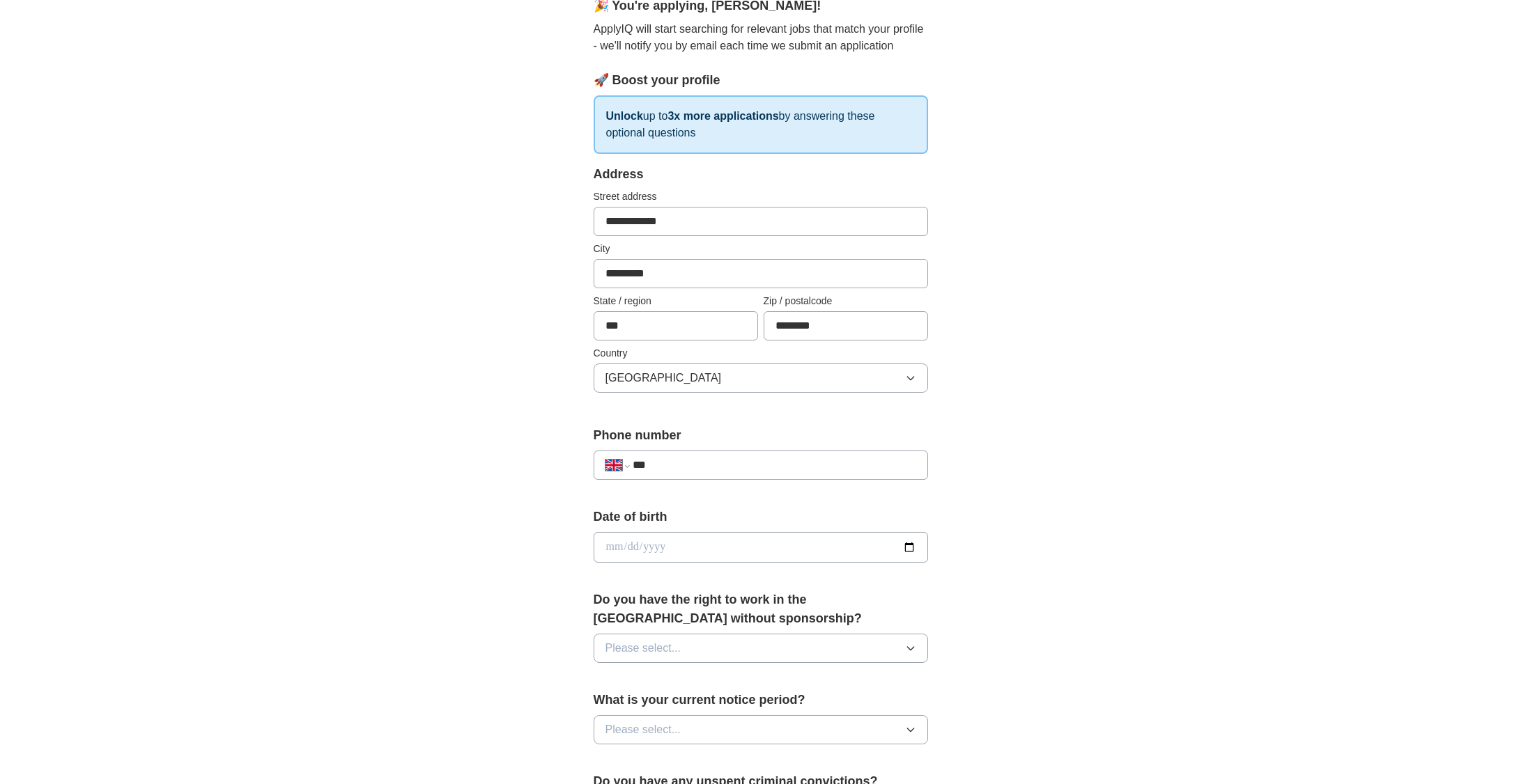
scroll to position [279, 0]
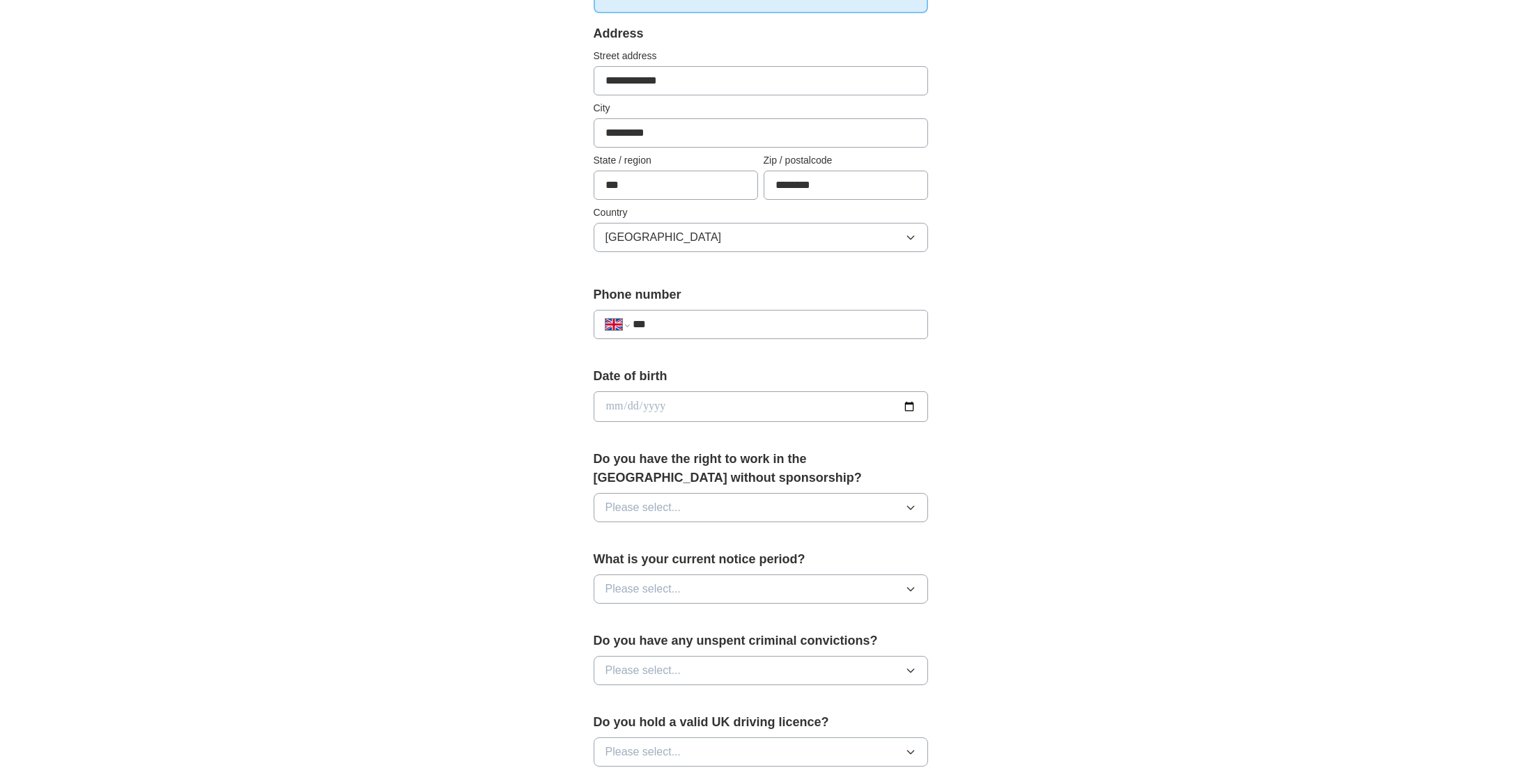
click at [852, 330] on input "***" at bounding box center [774, 324] width 283 height 17
type input "**********"
click at [757, 410] on input "date" at bounding box center [760, 406] width 334 height 30
click at [912, 403] on input "date" at bounding box center [760, 406] width 334 height 30
type input "**********"
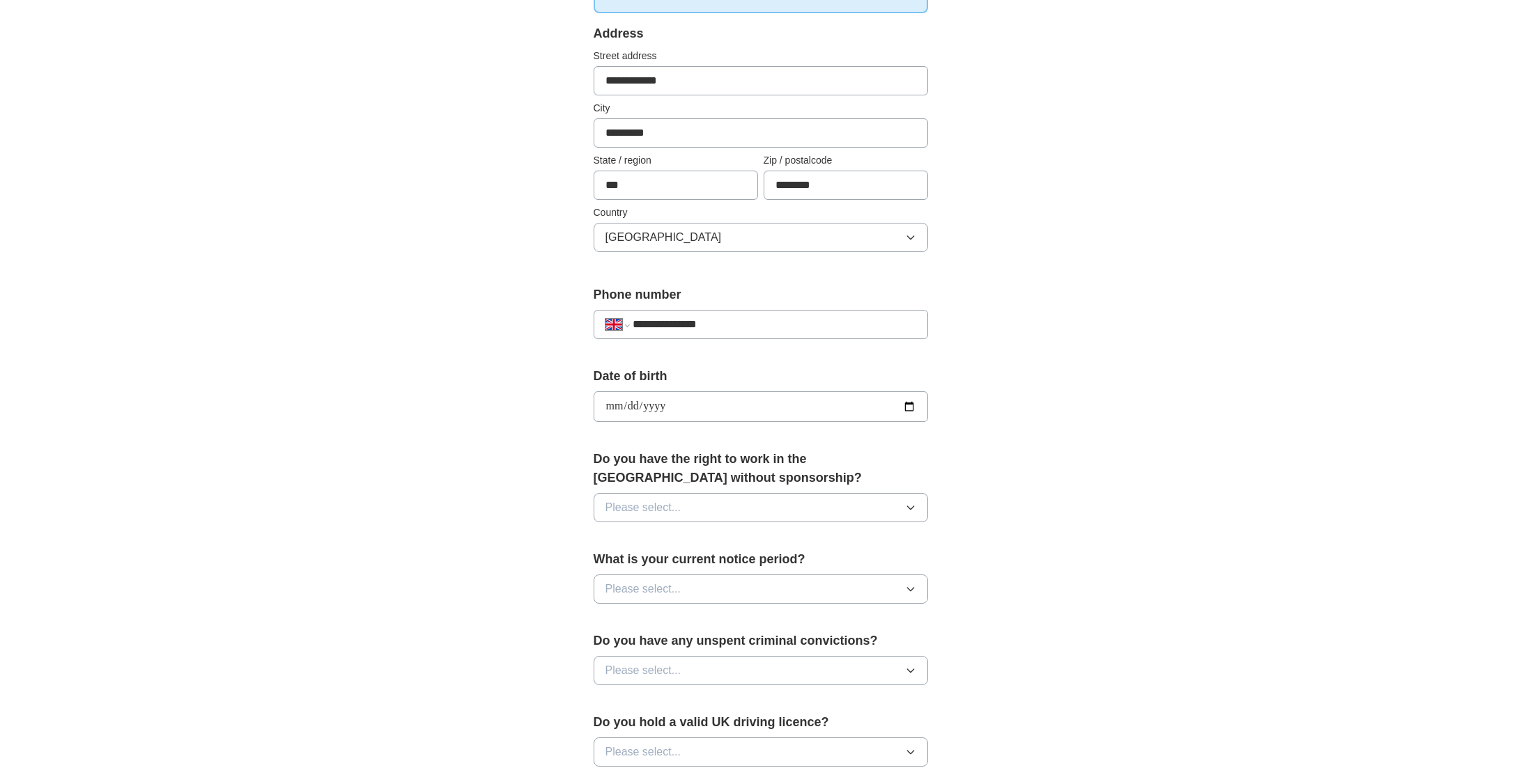
click at [898, 513] on button "Please select..." at bounding box center [760, 508] width 334 height 29
click at [807, 548] on li "Yes" at bounding box center [760, 540] width 333 height 29
click at [807, 584] on button "Please select..." at bounding box center [760, 589] width 334 height 29
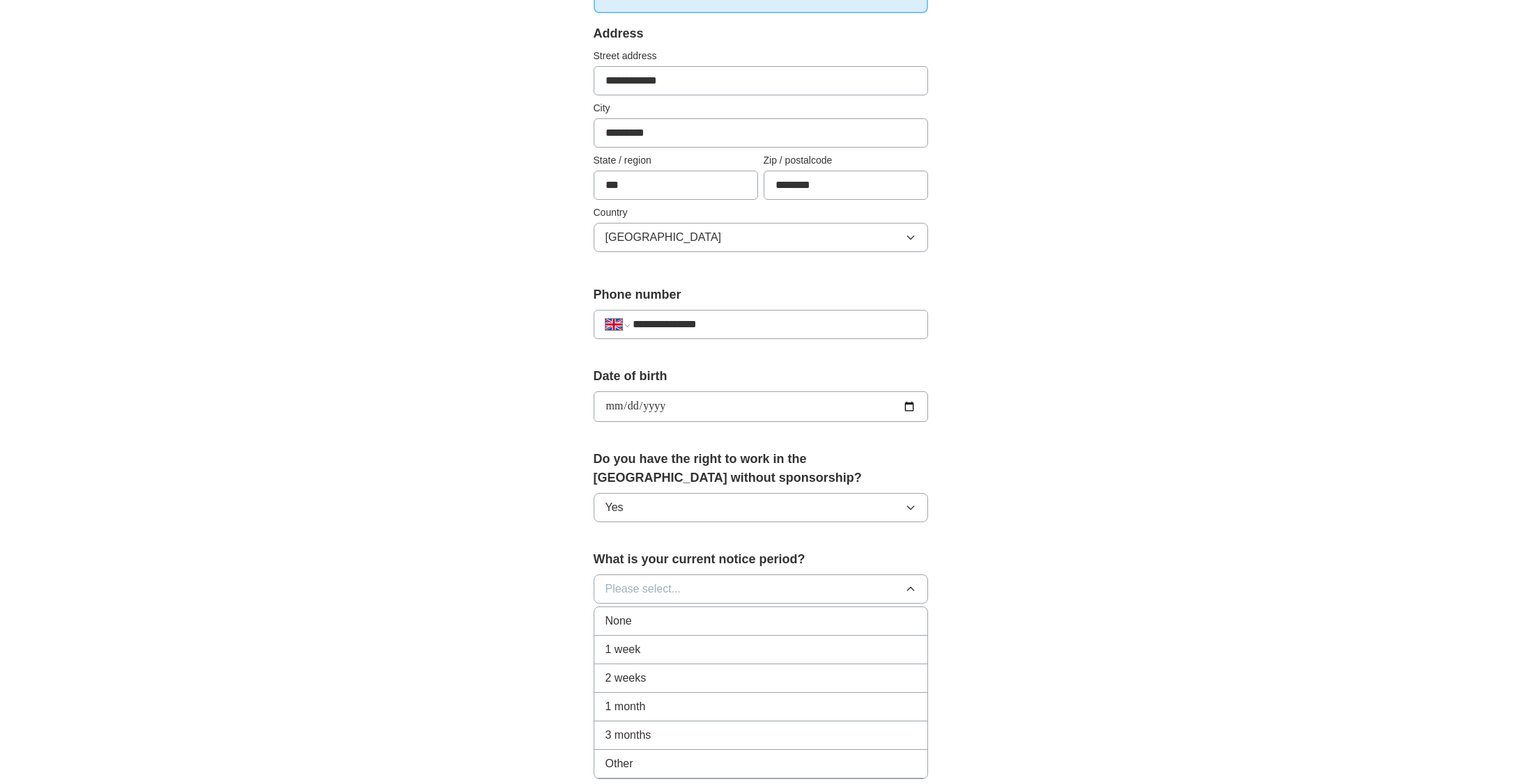
click at [740, 629] on li "None" at bounding box center [760, 622] width 333 height 29
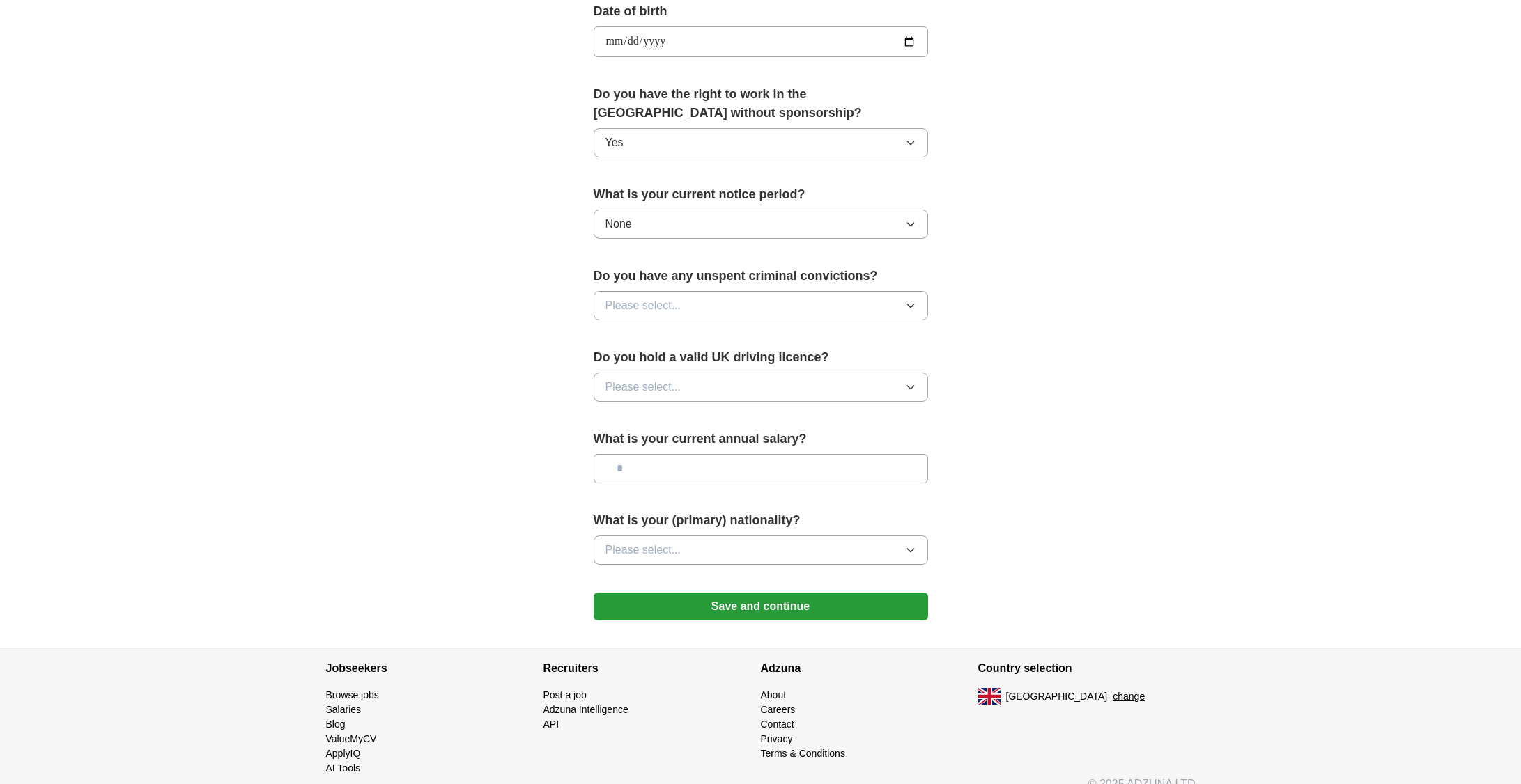
scroll to position [663, 0]
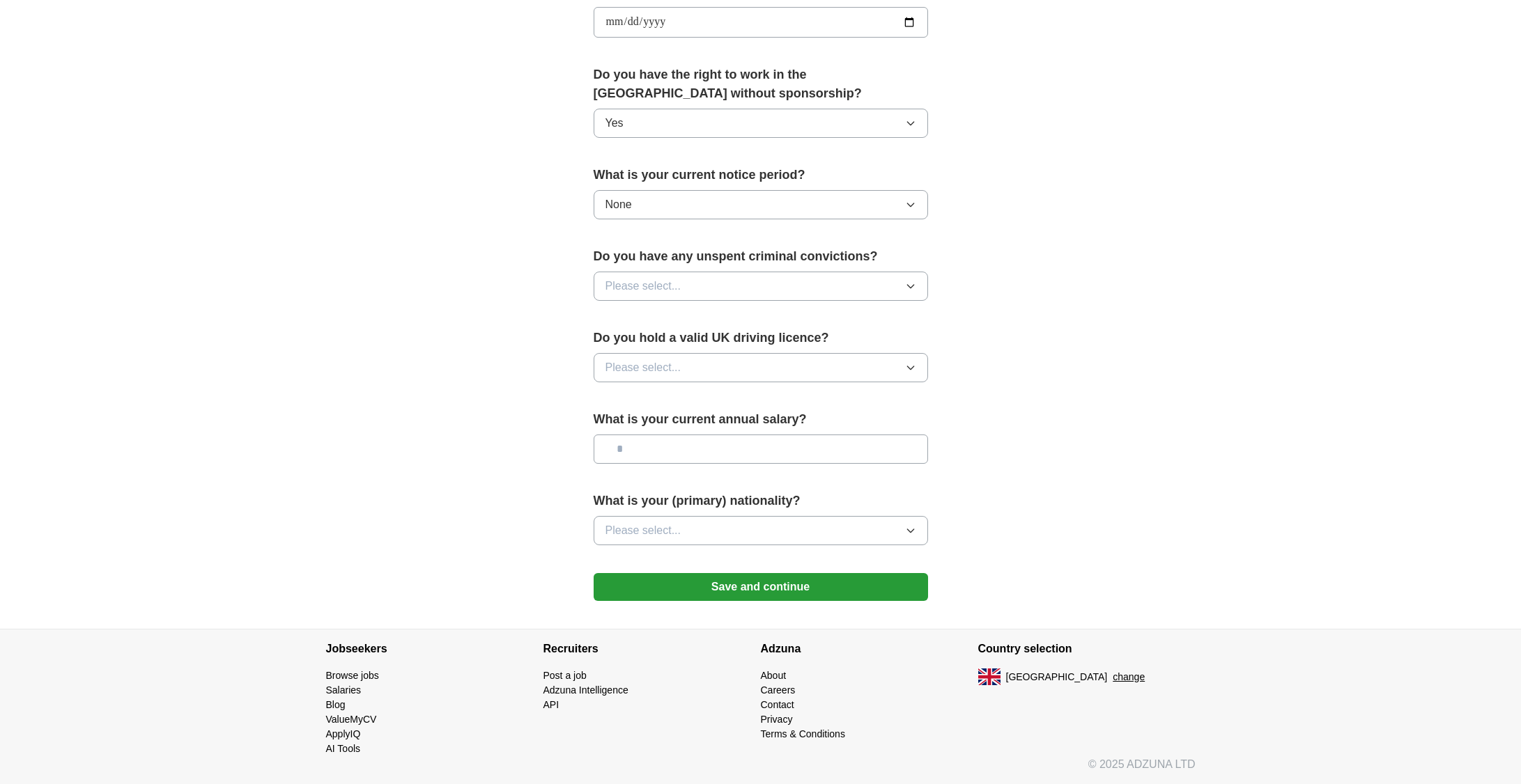
click at [884, 297] on button "Please select..." at bounding box center [760, 286] width 334 height 29
click at [615, 344] on span "No" at bounding box center [612, 347] width 14 height 17
click at [631, 371] on span "Please select..." at bounding box center [644, 368] width 76 height 17
click at [643, 402] on div "Yes" at bounding box center [761, 400] width 311 height 17
click at [718, 443] on input "text" at bounding box center [760, 449] width 334 height 29
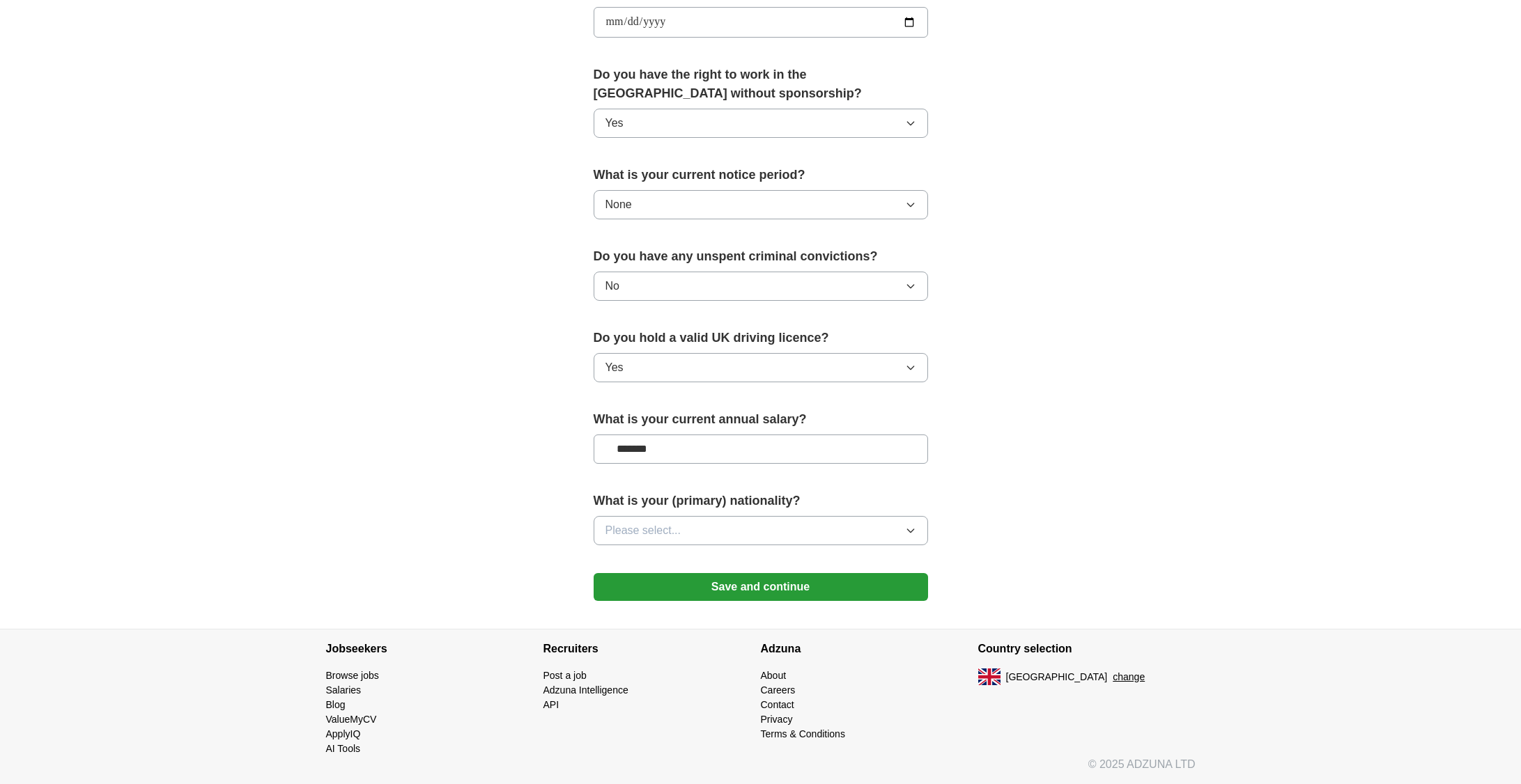
type input "*******"
click at [813, 526] on button "Please select..." at bounding box center [760, 531] width 334 height 29
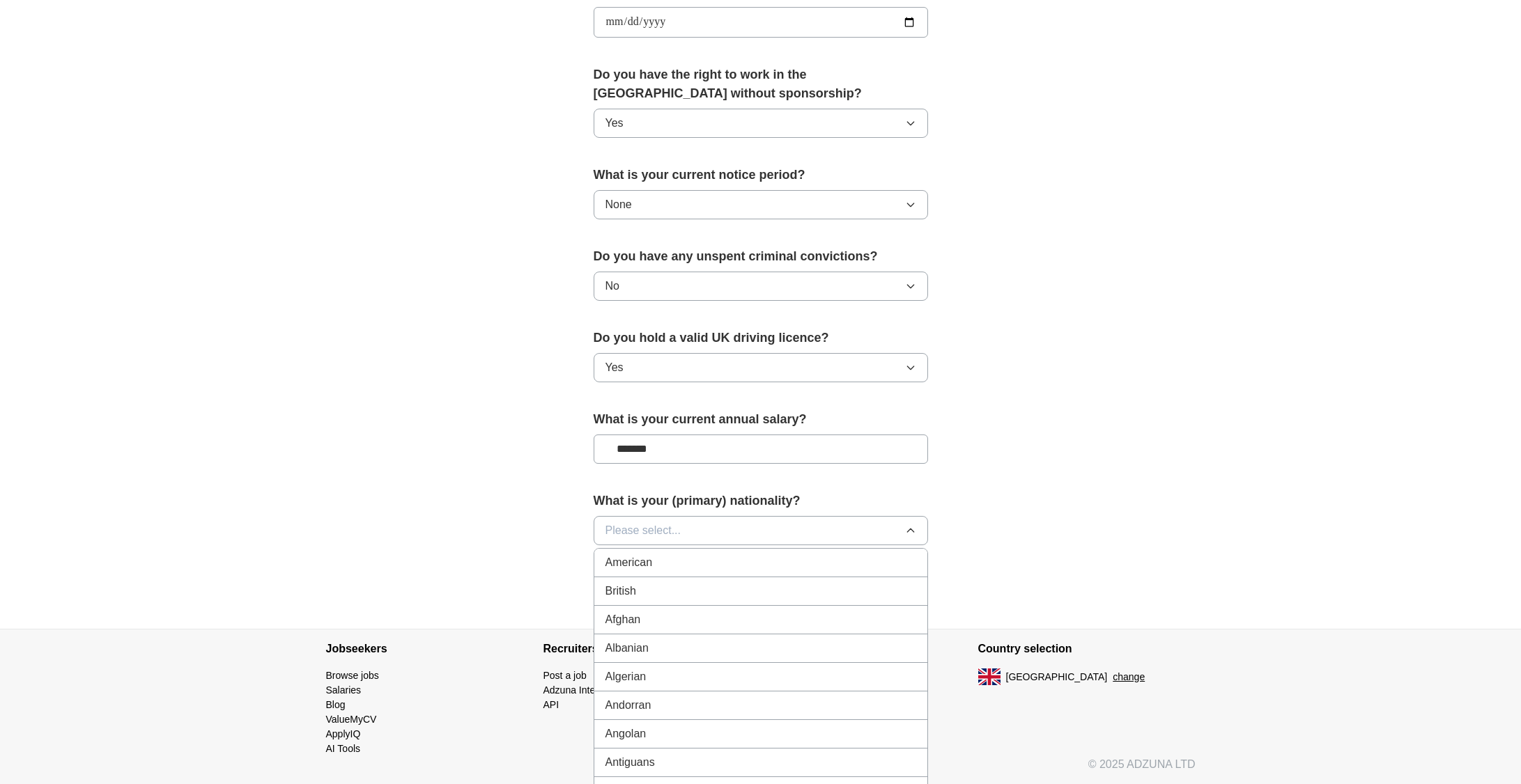
click at [714, 598] on div "British" at bounding box center [761, 591] width 311 height 17
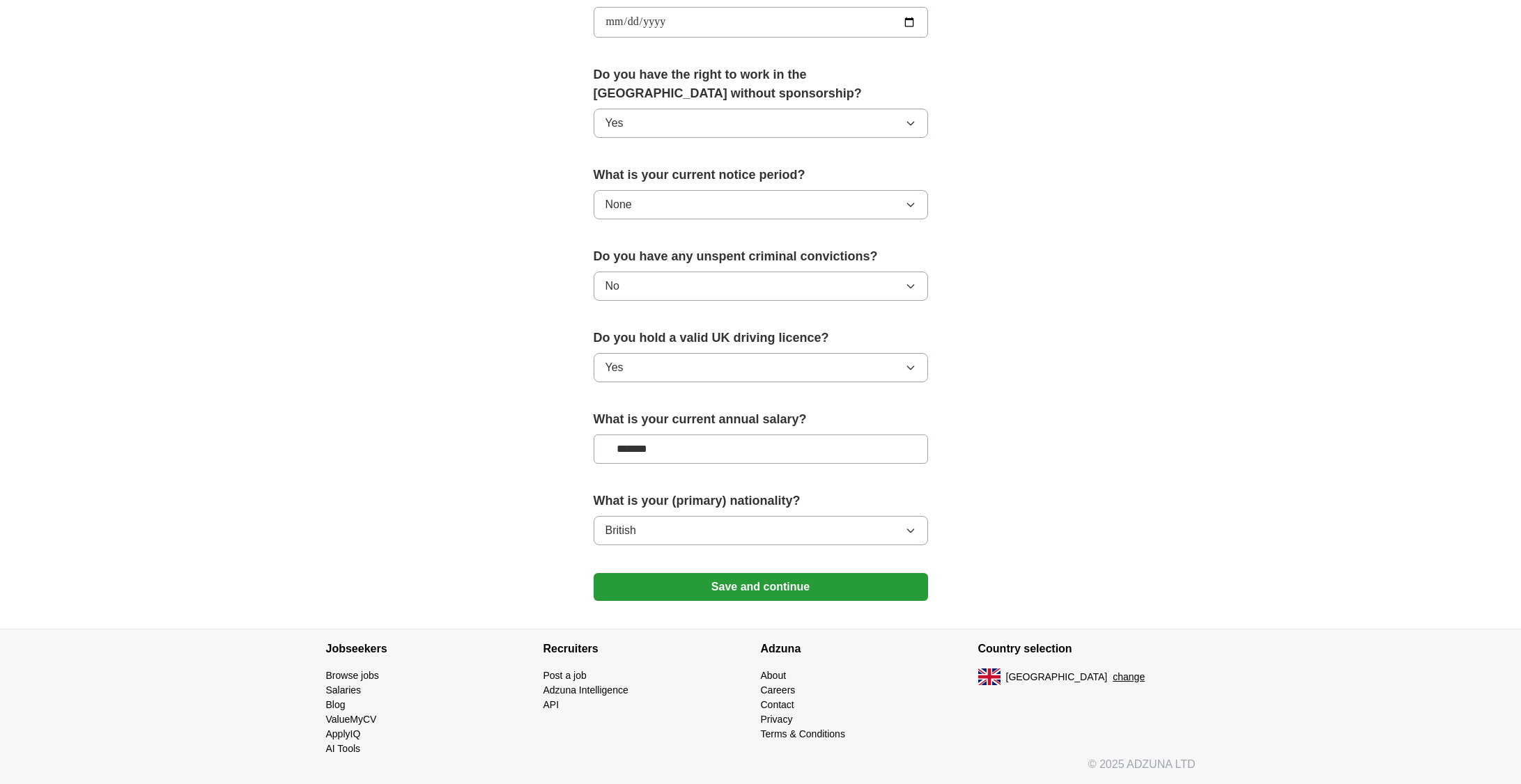
click at [820, 578] on button "Save and continue" at bounding box center [760, 587] width 334 height 28
